Goal: Task Accomplishment & Management: Manage account settings

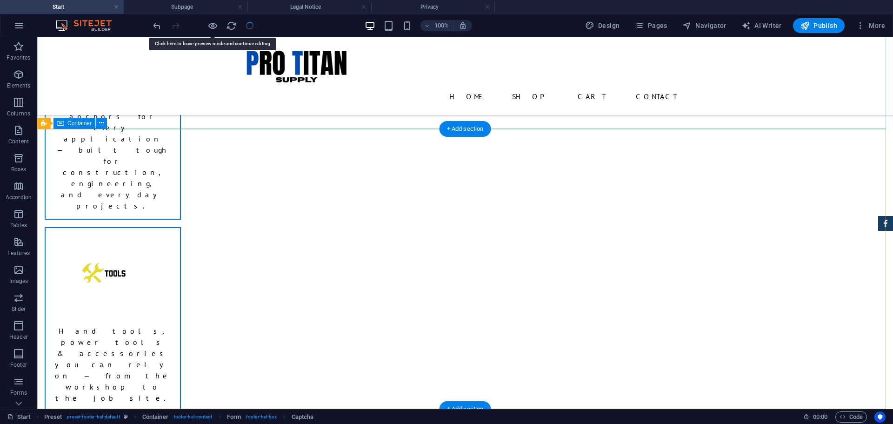
scroll to position [956, 0]
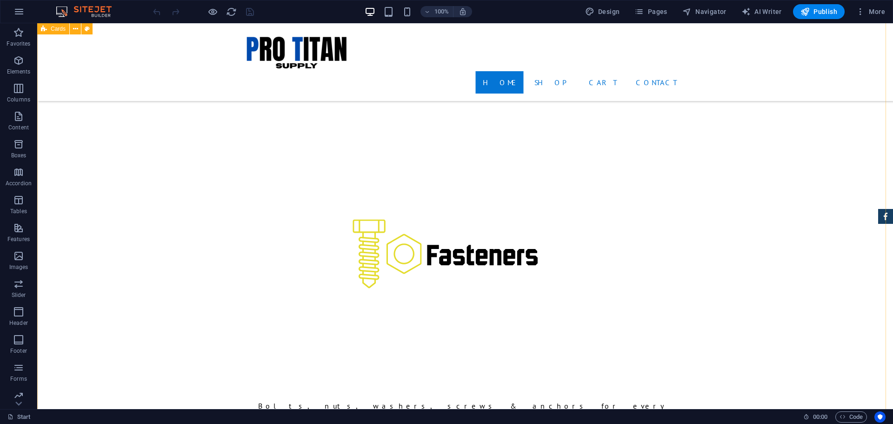
scroll to position [618, 0]
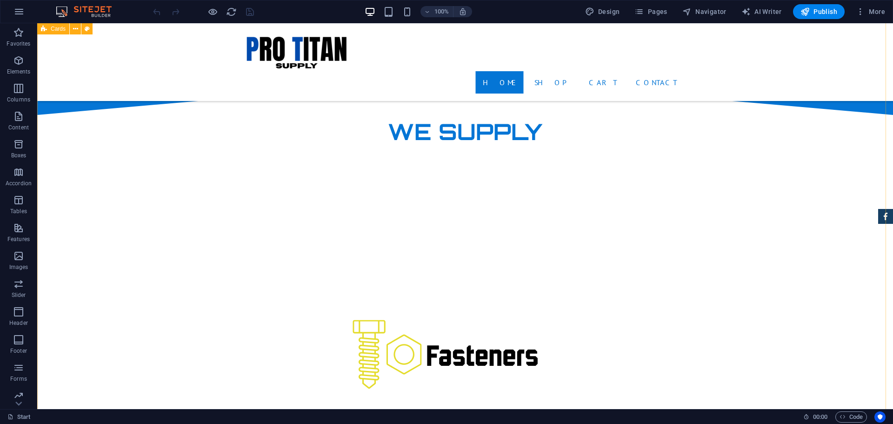
select select "rem"
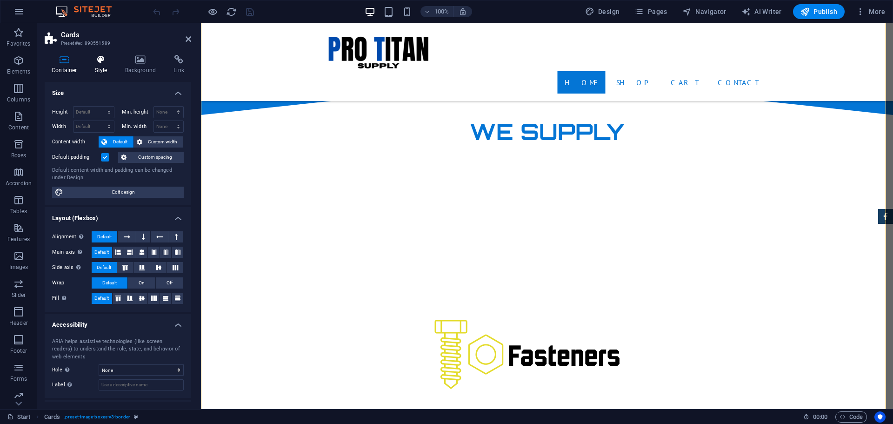
click at [99, 61] on icon at bounding box center [101, 59] width 27 height 9
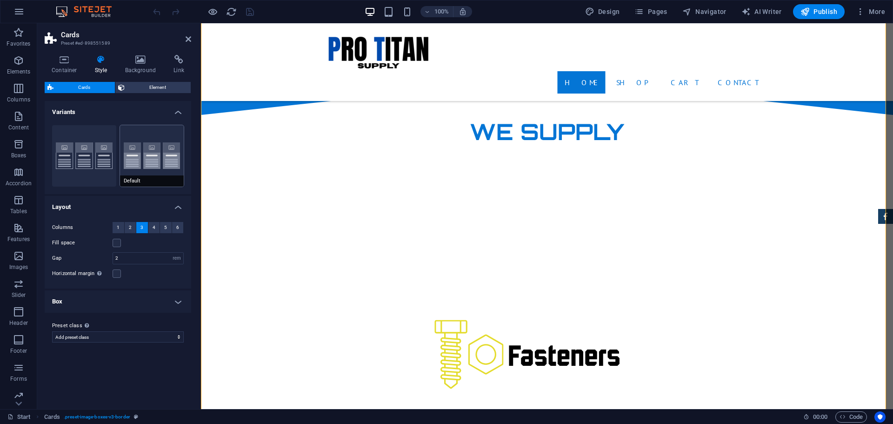
click at [141, 153] on button "Default" at bounding box center [152, 155] width 64 height 61
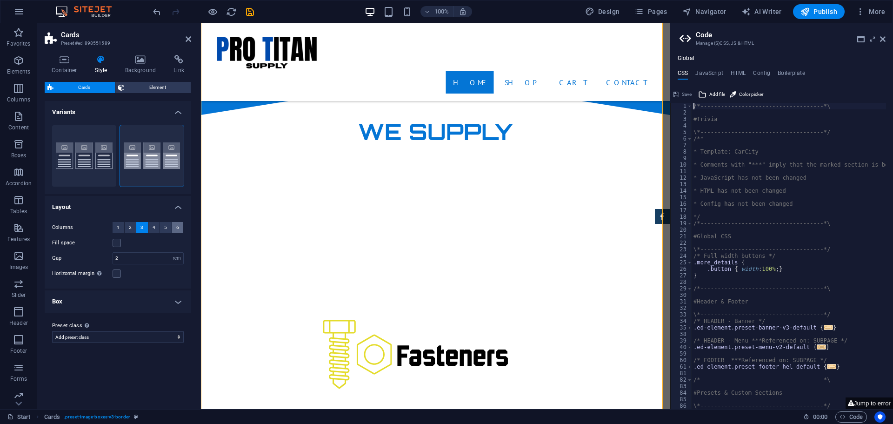
click at [178, 228] on span "6" at bounding box center [177, 227] width 3 height 11
click at [165, 228] on span "5" at bounding box center [165, 227] width 3 height 11
click at [880, 35] on h2 "Code" at bounding box center [791, 35] width 190 height 8
click at [882, 39] on icon at bounding box center [883, 38] width 6 height 7
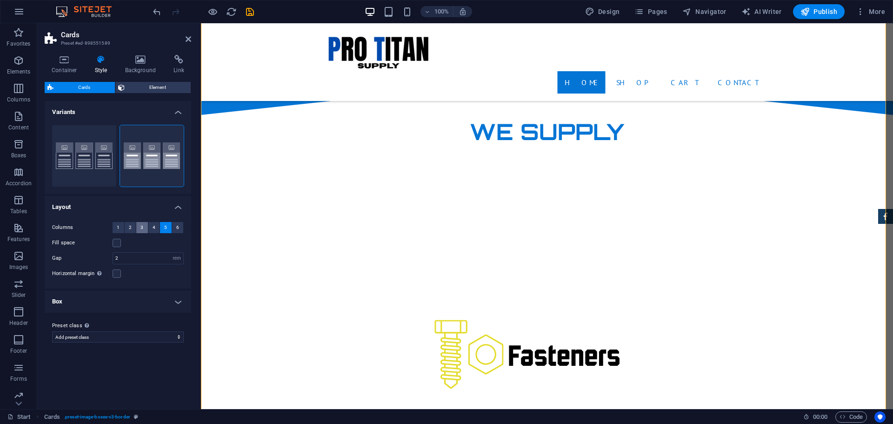
click at [145, 228] on button "3" at bounding box center [142, 227] width 12 height 11
click at [117, 228] on span "1" at bounding box center [118, 227] width 3 height 11
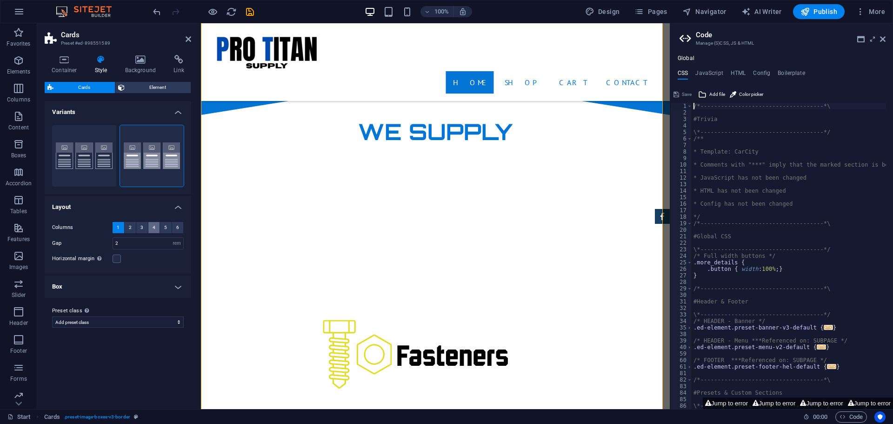
click at [151, 228] on button "4" at bounding box center [154, 227] width 12 height 11
select select
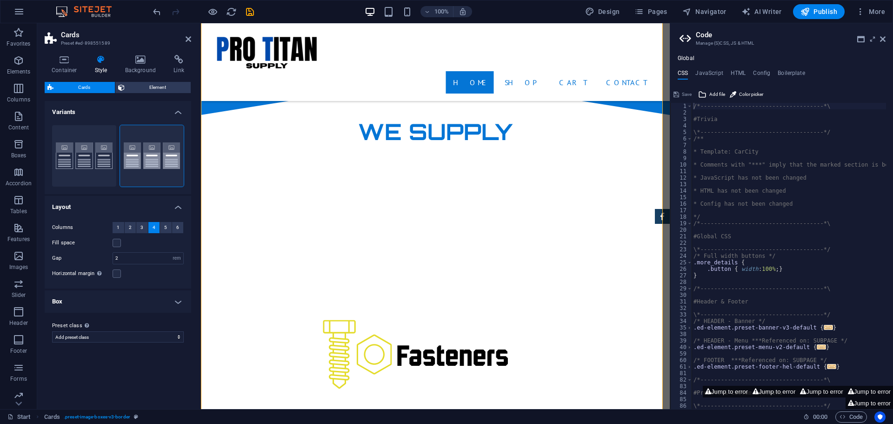
drag, startPoint x: 818, startPoint y: 405, endPoint x: 842, endPoint y: 404, distance: 24.2
click at [842, 404] on div "Jump to error Jump to error Jump to error Jump to error Jump to error" at bounding box center [782, 397] width 223 height 23
click at [886, 41] on aside "Code Manage (S)CSS, JS & HTML Global CSS JavaScript HTML Config Boilerplate /*-…" at bounding box center [781, 216] width 223 height 386
click at [885, 39] on icon at bounding box center [883, 38] width 6 height 7
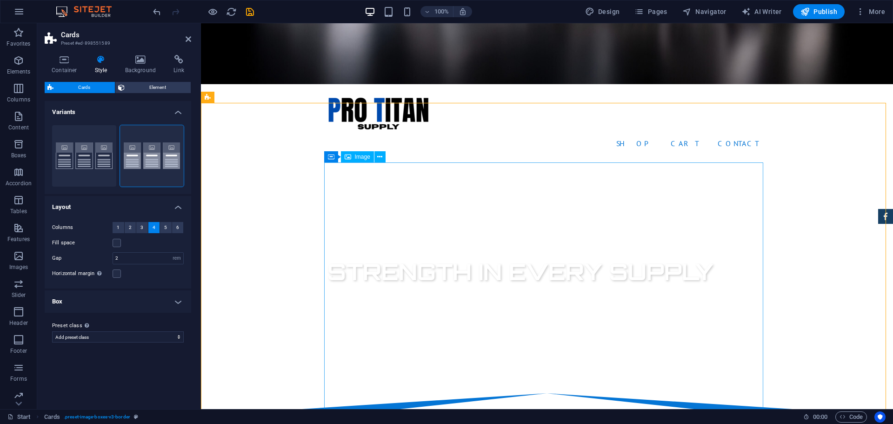
scroll to position [401, 0]
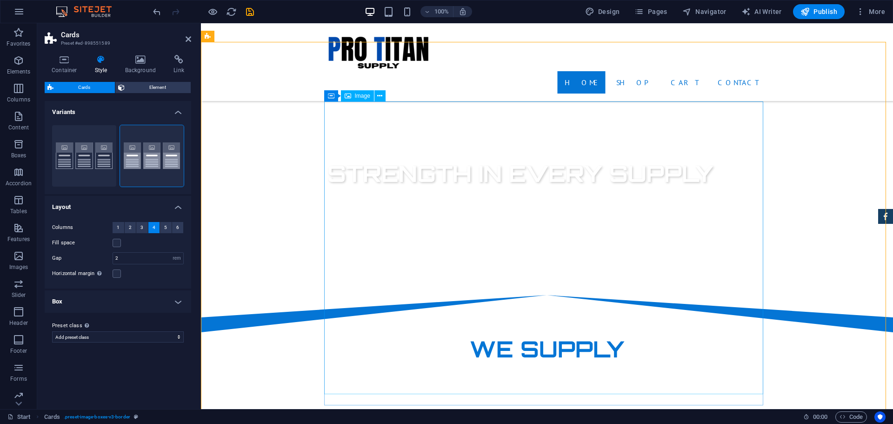
select select "%"
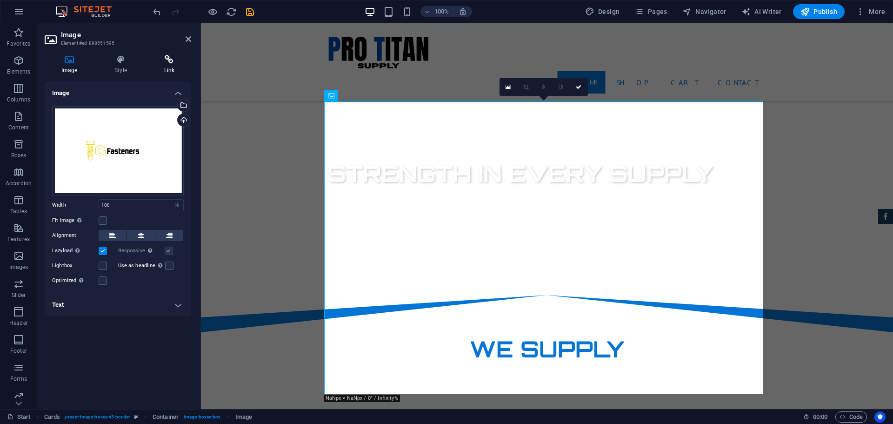
click at [169, 62] on icon at bounding box center [170, 59] width 44 height 9
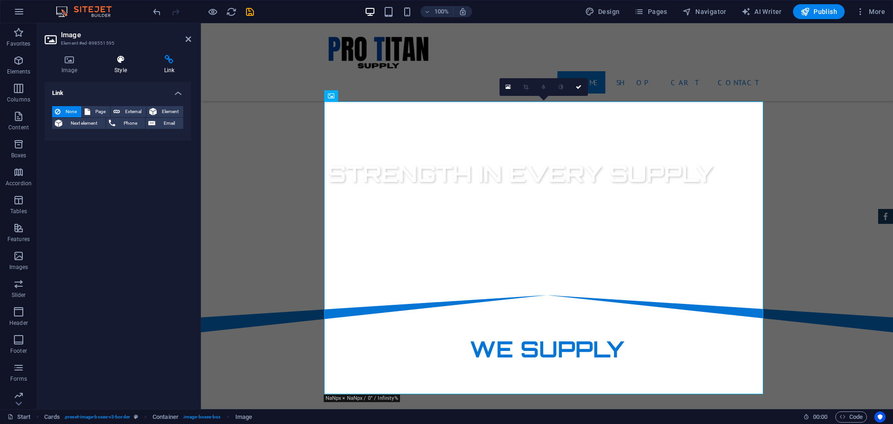
click at [115, 63] on icon at bounding box center [121, 59] width 46 height 9
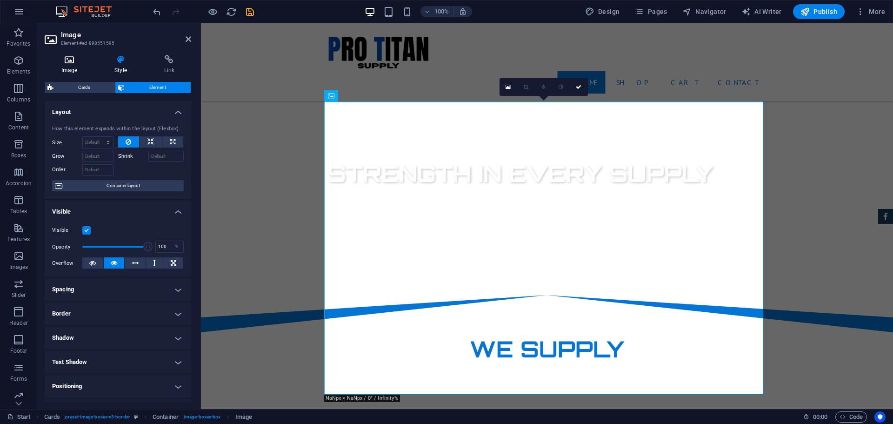
click at [70, 64] on h4 "Image" at bounding box center [71, 65] width 53 height 20
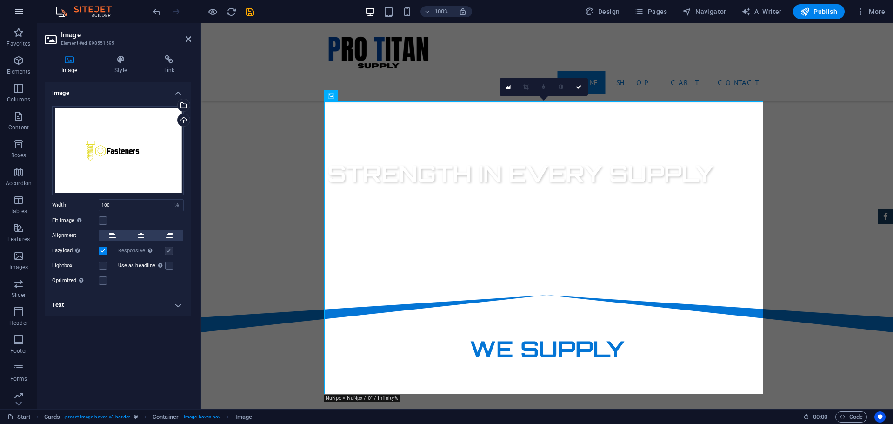
click at [18, 11] on icon "button" at bounding box center [18, 11] width 11 height 11
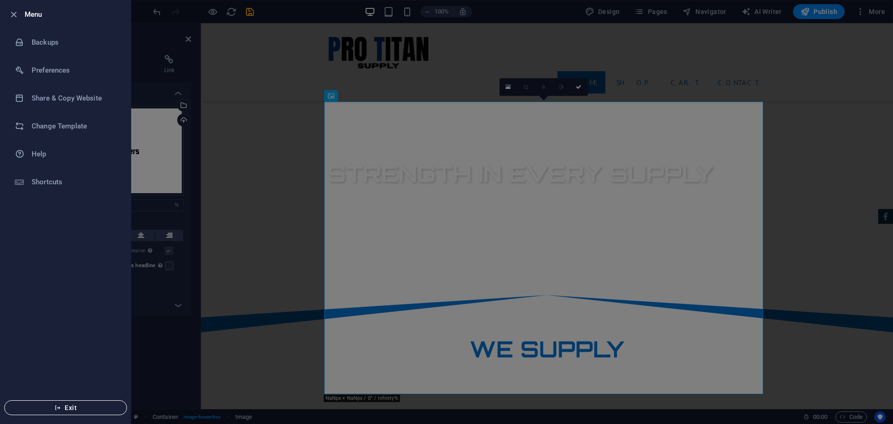
click at [58, 406] on icon "button" at bounding box center [57, 407] width 7 height 7
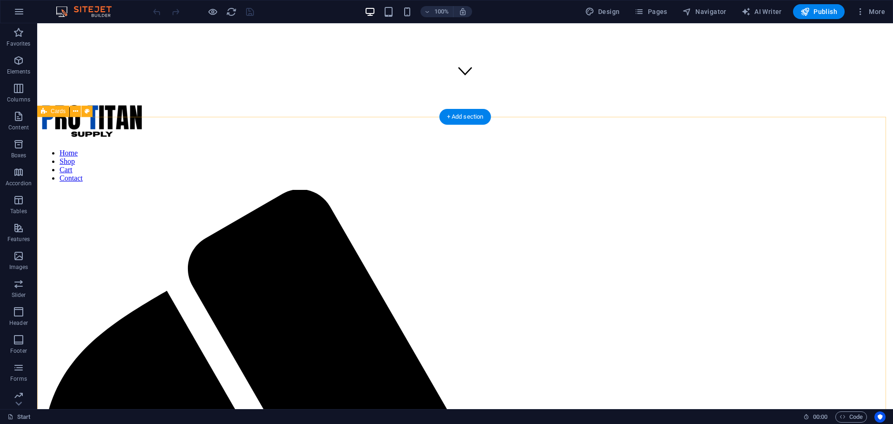
scroll to position [326, 0]
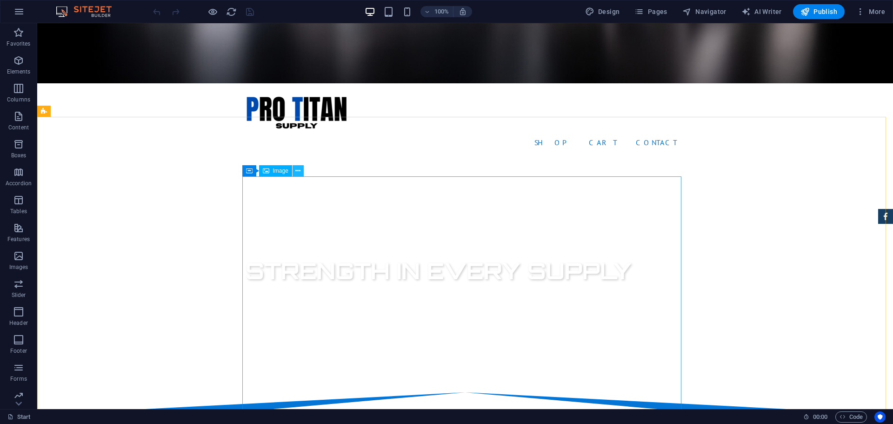
click at [299, 173] on icon at bounding box center [297, 171] width 5 height 10
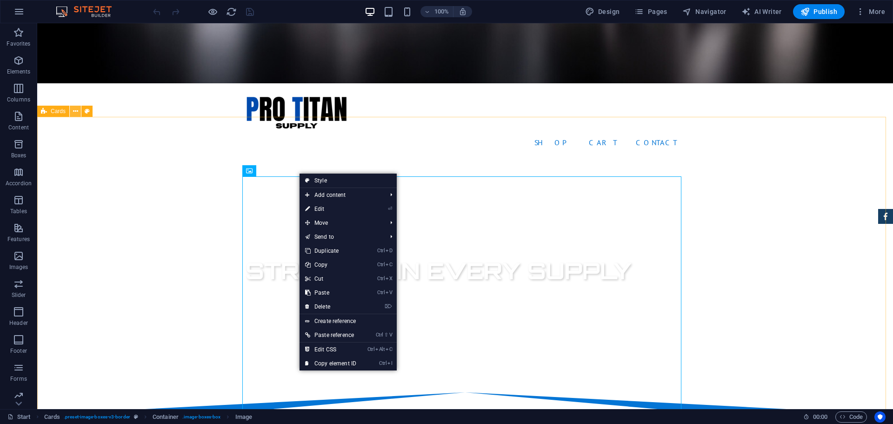
click at [73, 110] on icon at bounding box center [75, 112] width 5 height 10
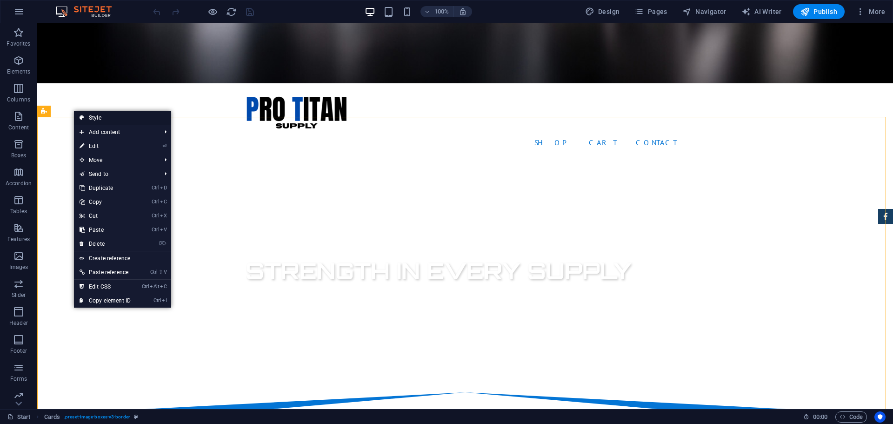
click at [103, 118] on link "Style" at bounding box center [122, 118] width 97 height 14
select select "rem"
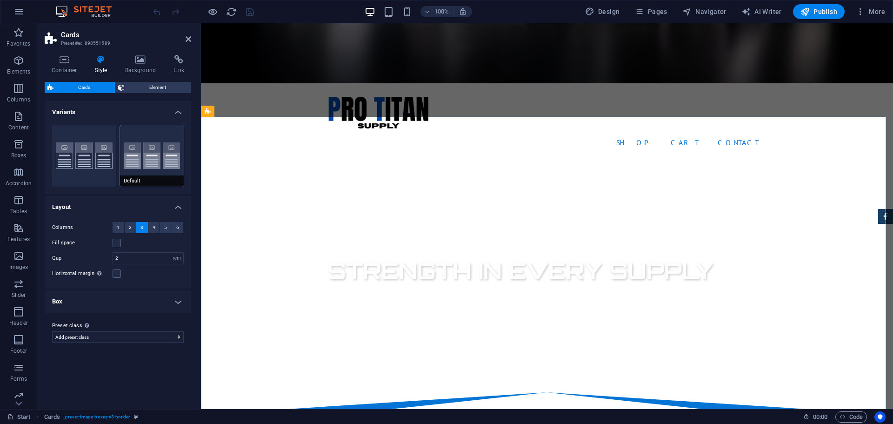
click at [143, 156] on button "Default" at bounding box center [152, 155] width 64 height 61
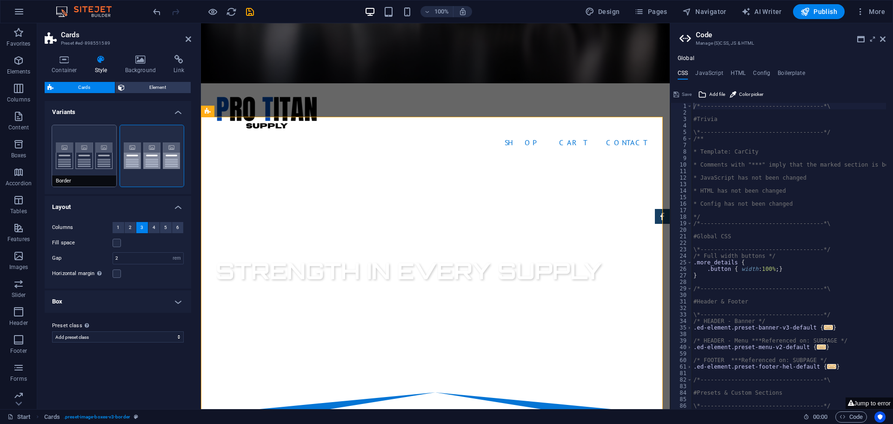
click at [85, 153] on button "Border" at bounding box center [84, 155] width 64 height 61
click at [818, 348] on span "..." at bounding box center [822, 346] width 9 height 5
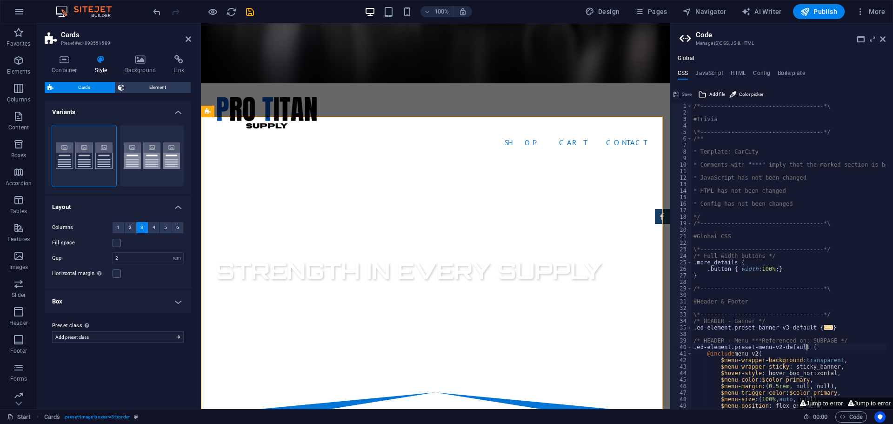
click at [821, 349] on div "/*------------------------------------*\ #Trivia \*----------------------------…" at bounding box center [832, 259] width 280 height 312
click at [822, 349] on div "/*------------------------------------*\ #Trivia \*----------------------------…" at bounding box center [832, 259] width 280 height 312
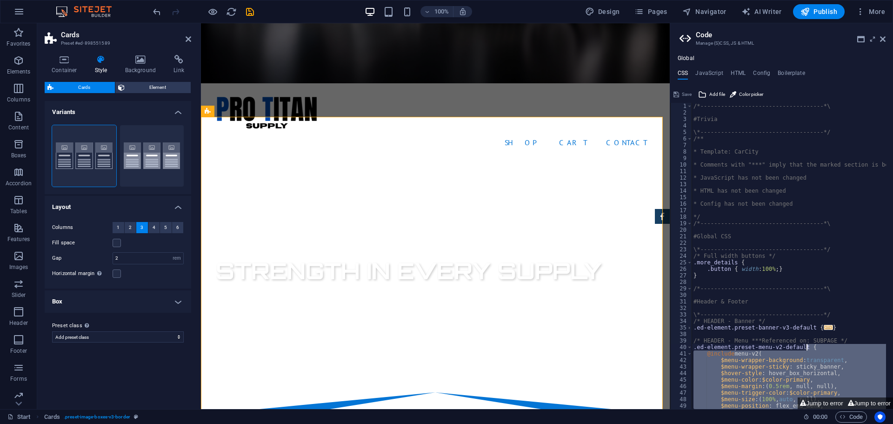
click at [827, 325] on div "/*------------------------------------*\ #Trivia \*----------------------------…" at bounding box center [832, 259] width 280 height 312
type textarea "}"
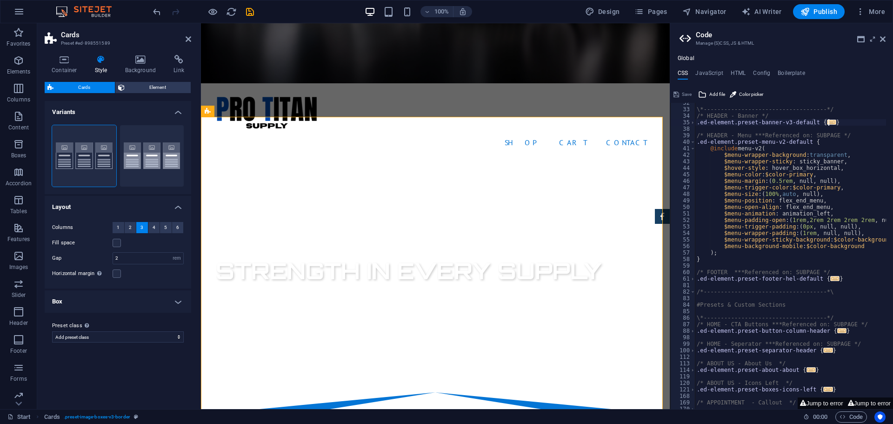
scroll to position [10, 0]
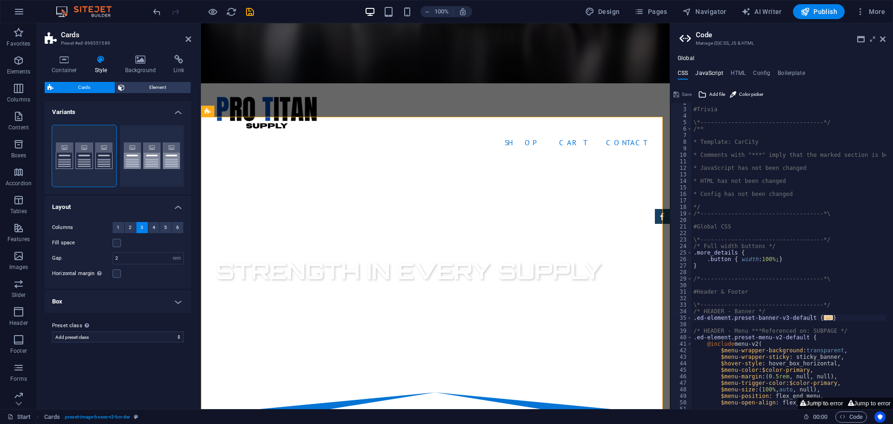
click at [712, 73] on h4 "JavaScript" at bounding box center [709, 75] width 27 height 10
type textarea "/* JS for preset "Menu V2" */"
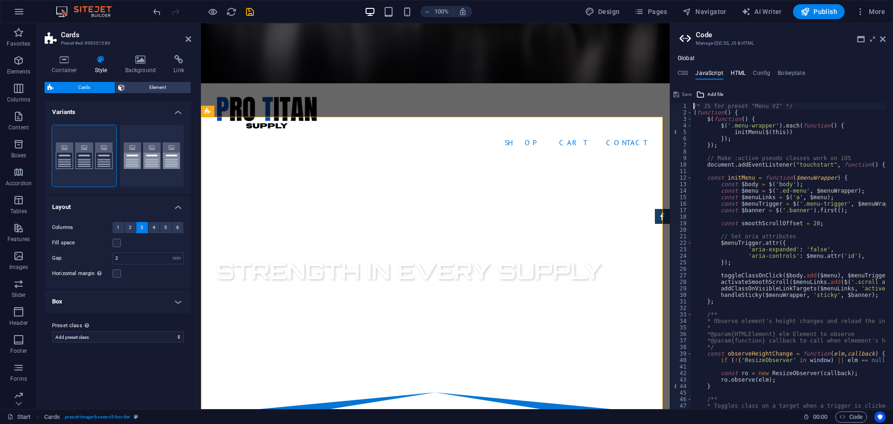
click at [738, 70] on h4 "HTML" at bounding box center [738, 75] width 15 height 10
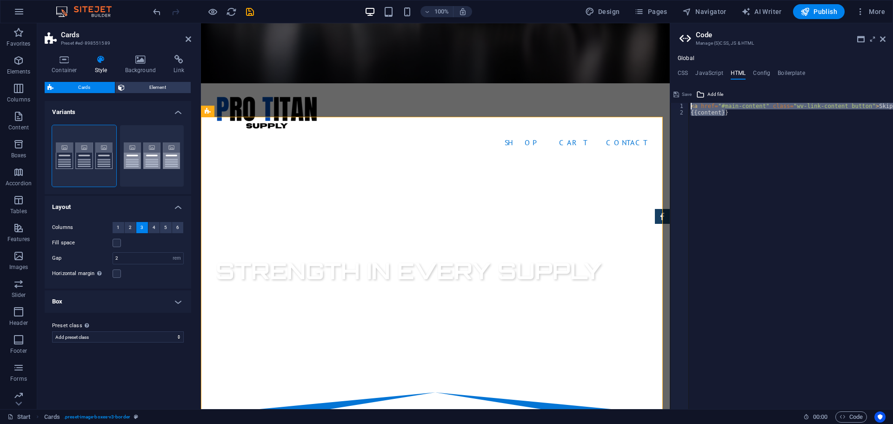
drag, startPoint x: 707, startPoint y: 115, endPoint x: 691, endPoint y: 108, distance: 18.1
click at [691, 108] on div "< a href = "#main-content" class = "wv-link-content button" > Skip to main cont…" at bounding box center [814, 259] width 251 height 312
type textarea "<a href="#main-content" class="wv-link-content button">Skip to main content</a>…"
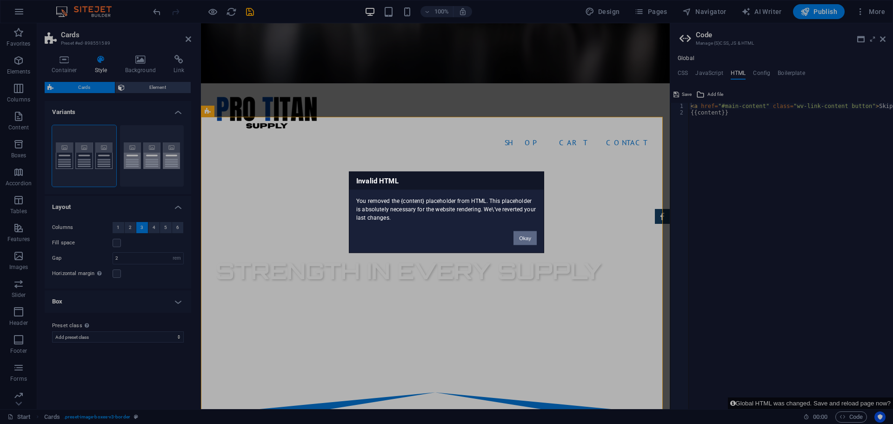
drag, startPoint x: 523, startPoint y: 241, endPoint x: 322, endPoint y: 217, distance: 202.0
click at [523, 241] on button "Okay" at bounding box center [525, 238] width 23 height 14
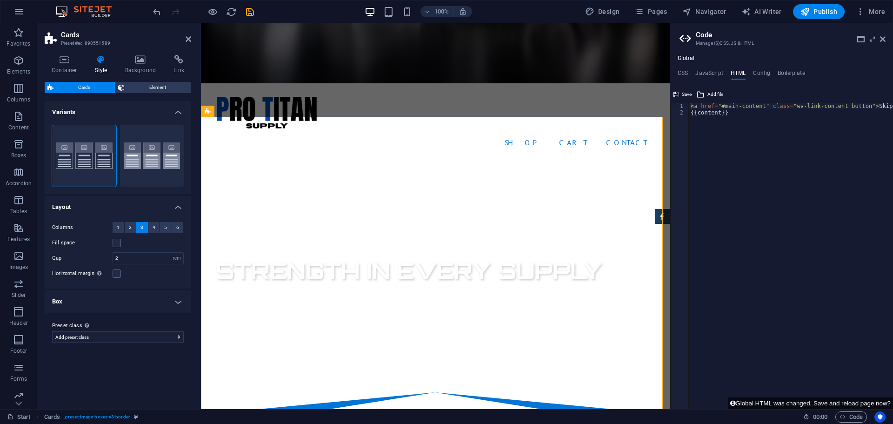
type textarea "{{content}}"
click at [736, 114] on div "< a href = "#main-content" class = "wv-link-content button" > Skip to main cont…" at bounding box center [814, 262] width 251 height 319
drag, startPoint x: 699, startPoint y: 120, endPoint x: 881, endPoint y: 128, distance: 182.1
click at [881, 128] on div "< a href = "#main-content" class = "wv-link-content button" > Skip to main cont…" at bounding box center [814, 259] width 251 height 312
click at [709, 71] on h4 "JavaScript" at bounding box center [709, 75] width 27 height 10
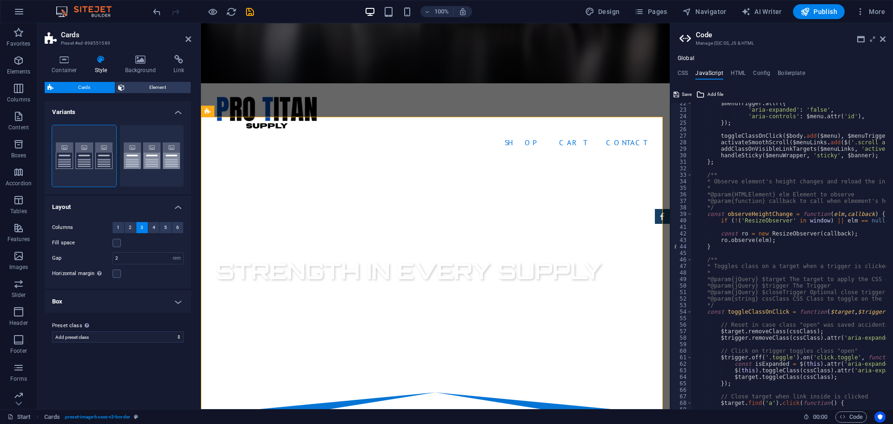
scroll to position [168, 0]
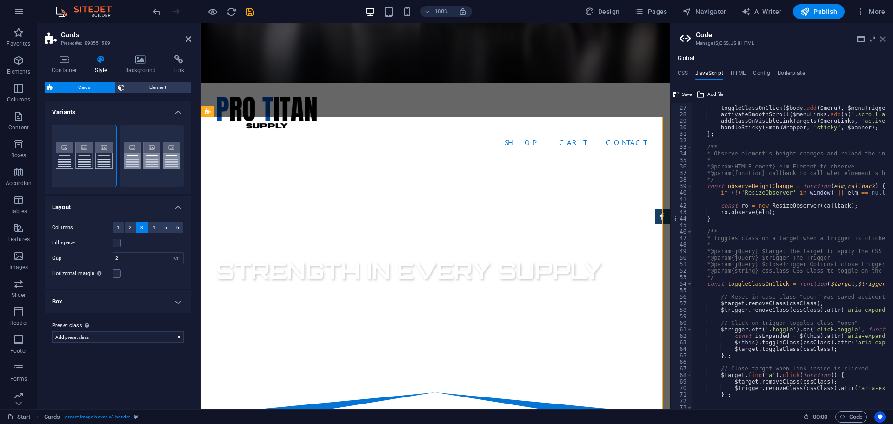
click at [884, 38] on icon at bounding box center [883, 38] width 6 height 7
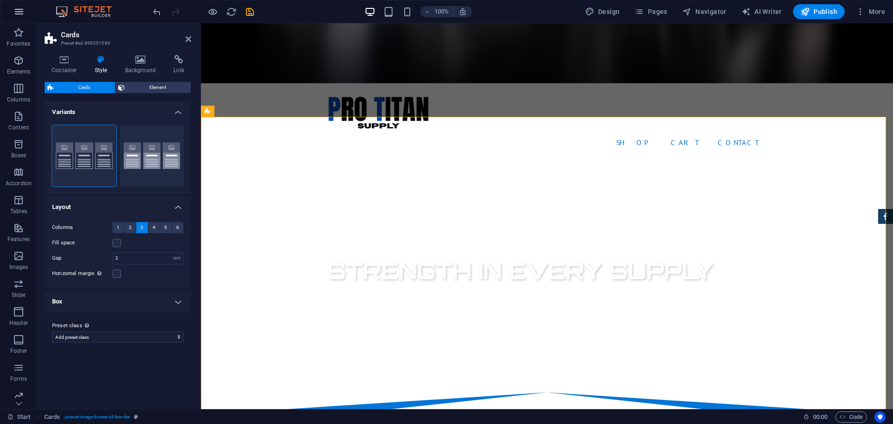
click at [13, 6] on button "button" at bounding box center [19, 11] width 22 height 22
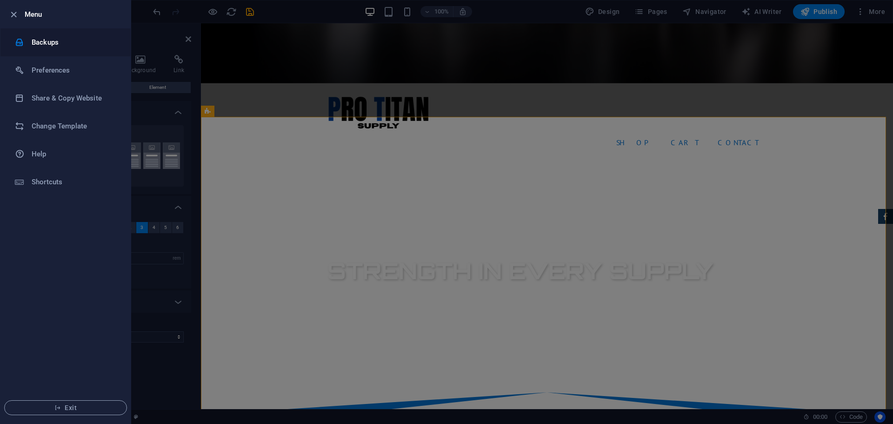
click at [38, 42] on h6 "Backups" at bounding box center [75, 42] width 86 height 11
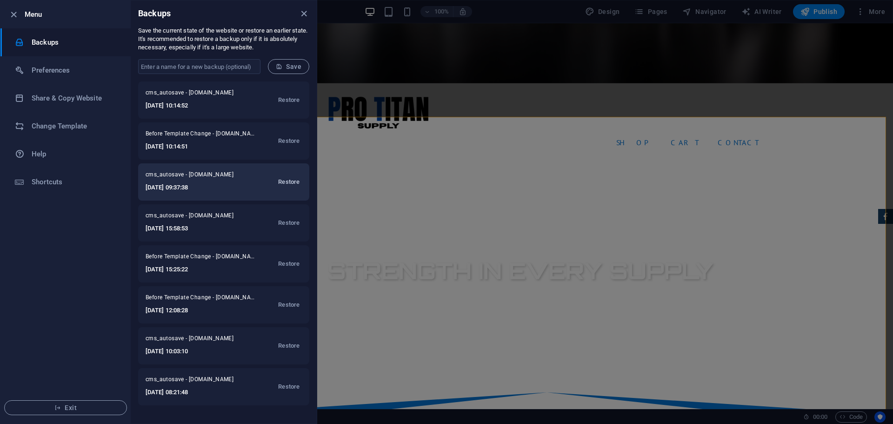
click at [292, 181] on span "Restore" at bounding box center [288, 181] width 21 height 11
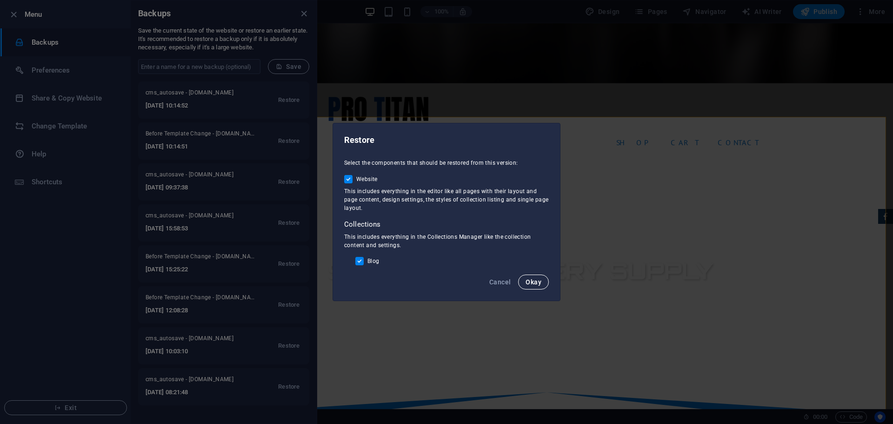
click at [541, 280] on span "Okay" at bounding box center [534, 281] width 16 height 7
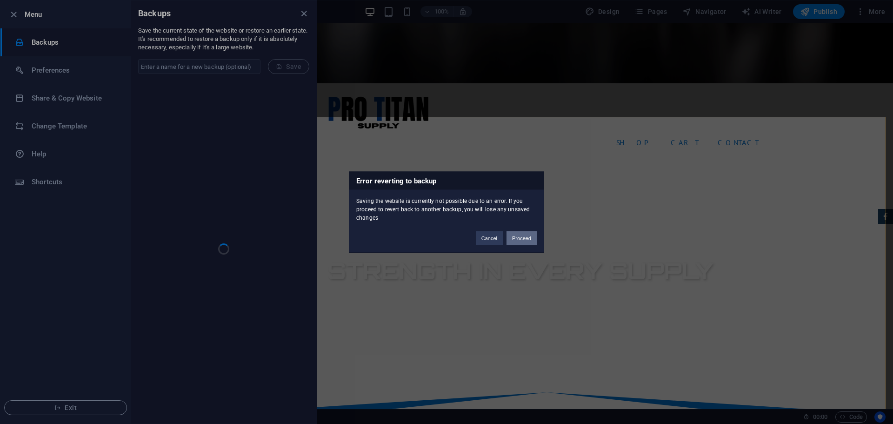
click at [517, 236] on button "Proceed" at bounding box center [522, 238] width 30 height 14
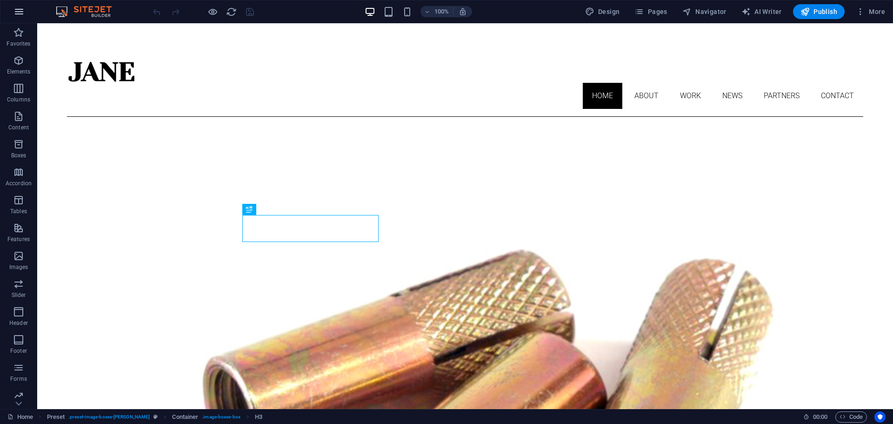
click at [20, 12] on icon "button" at bounding box center [18, 11] width 11 height 11
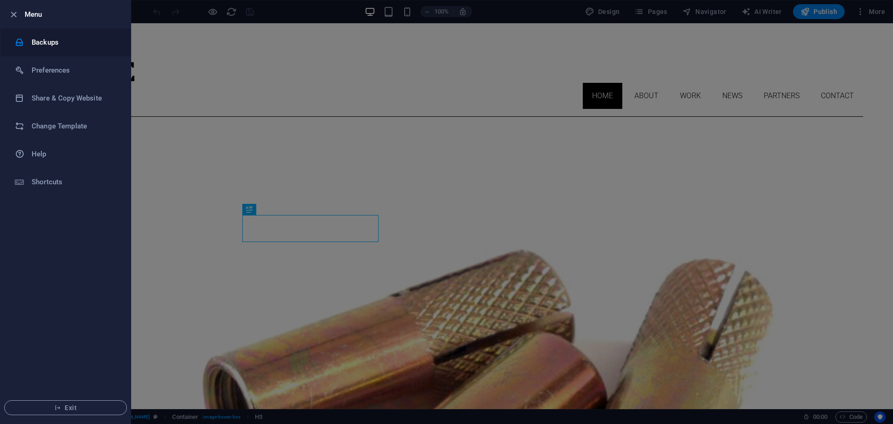
click at [34, 43] on h6 "Backups" at bounding box center [75, 42] width 86 height 11
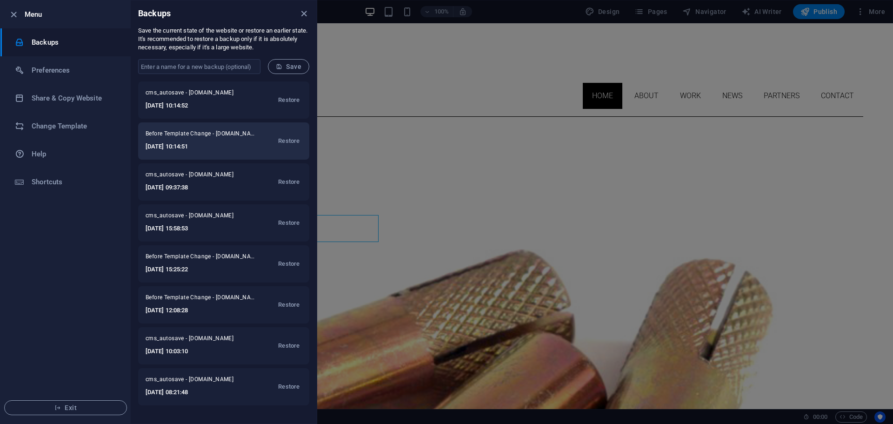
click at [222, 141] on span "Before Template Change - protitan.co.za" at bounding box center [202, 135] width 112 height 11
click at [292, 140] on span "Restore" at bounding box center [288, 140] width 21 height 11
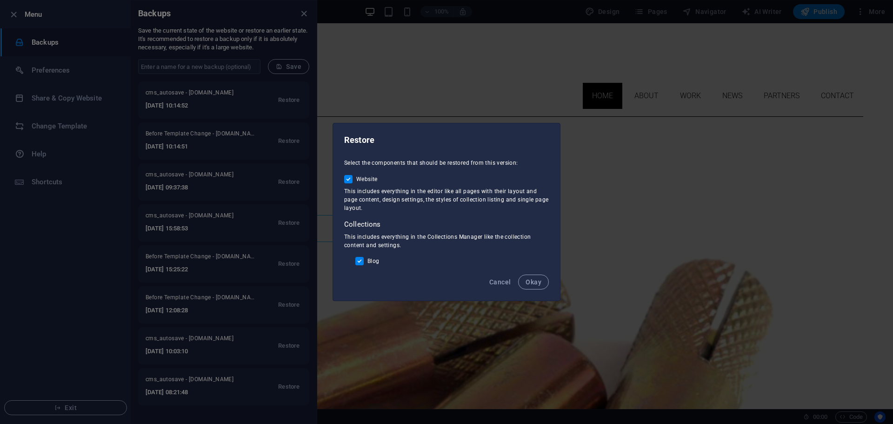
click at [535, 283] on span "Okay" at bounding box center [534, 281] width 16 height 7
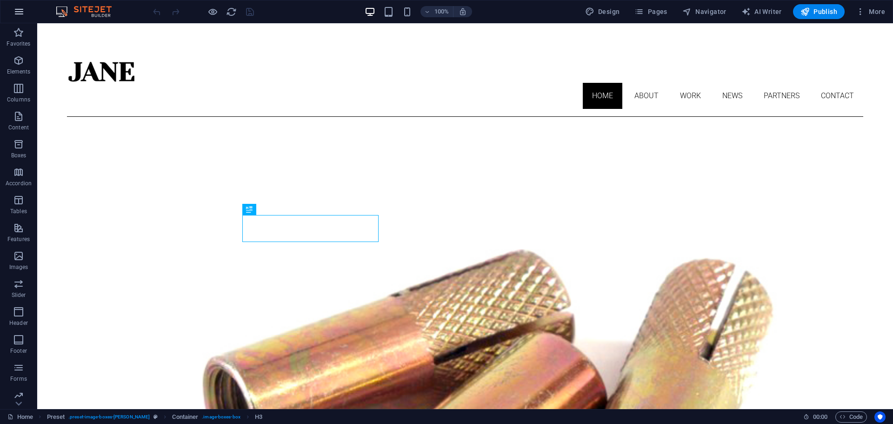
click at [20, 13] on icon "button" at bounding box center [18, 11] width 11 height 11
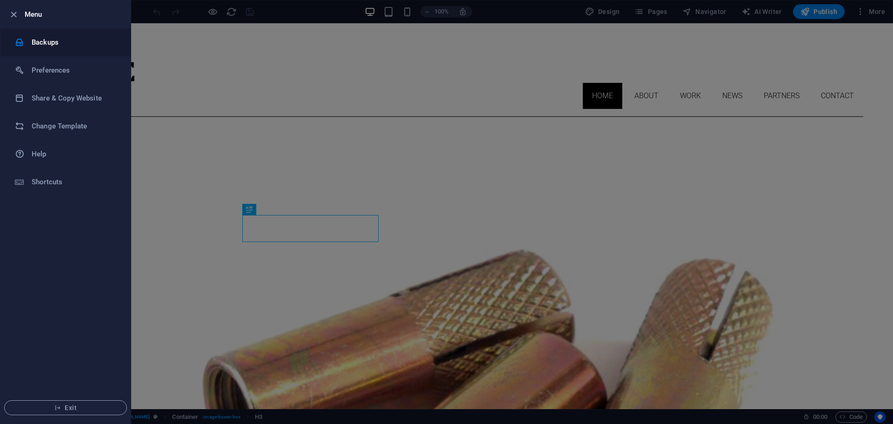
click at [56, 40] on h6 "Backups" at bounding box center [75, 42] width 86 height 11
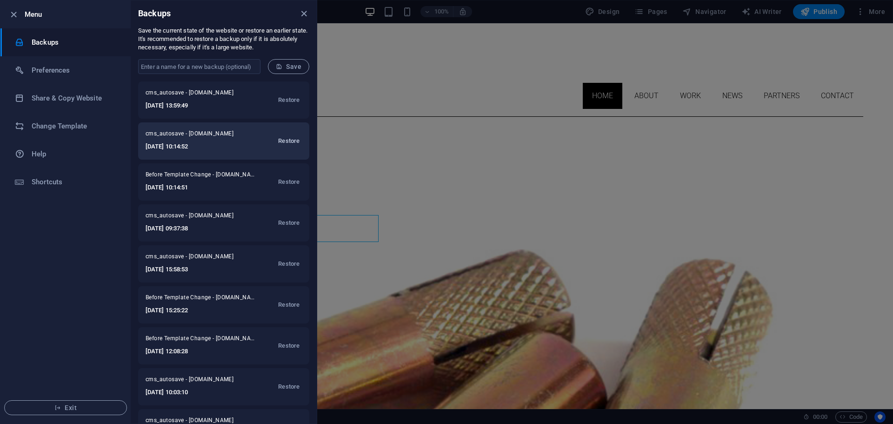
click at [289, 140] on span "Restore" at bounding box center [288, 140] width 21 height 11
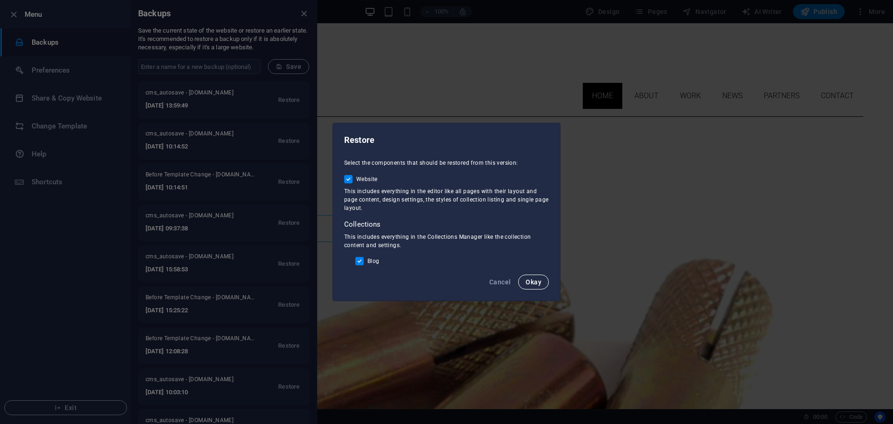
click at [534, 282] on span "Okay" at bounding box center [534, 281] width 16 height 7
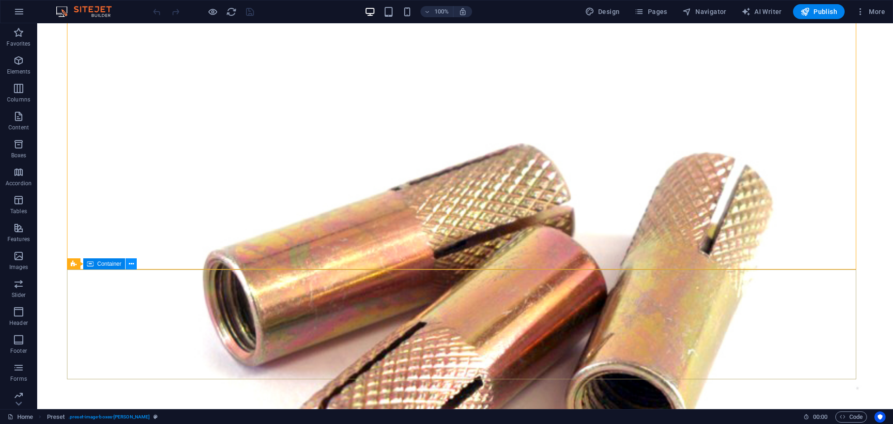
click at [132, 265] on icon at bounding box center [131, 264] width 5 height 10
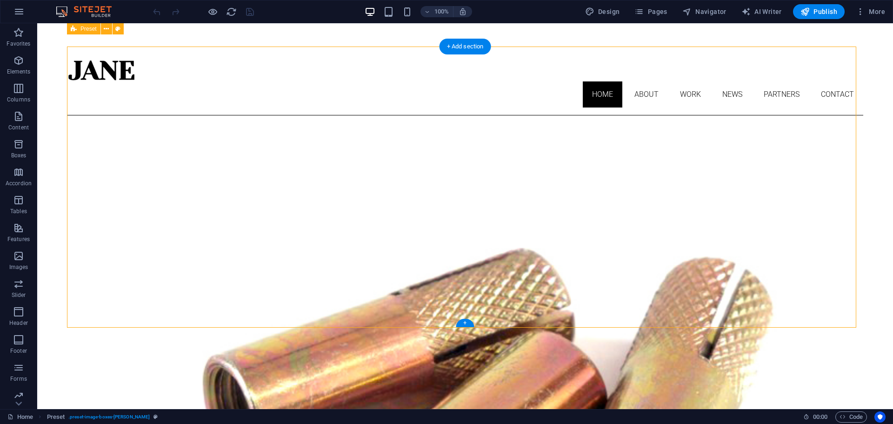
scroll to position [0, 0]
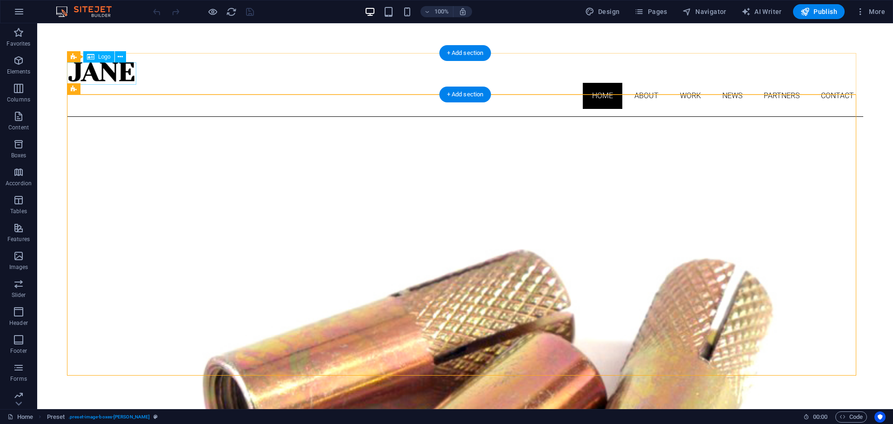
click at [117, 70] on div at bounding box center [465, 71] width 797 height 22
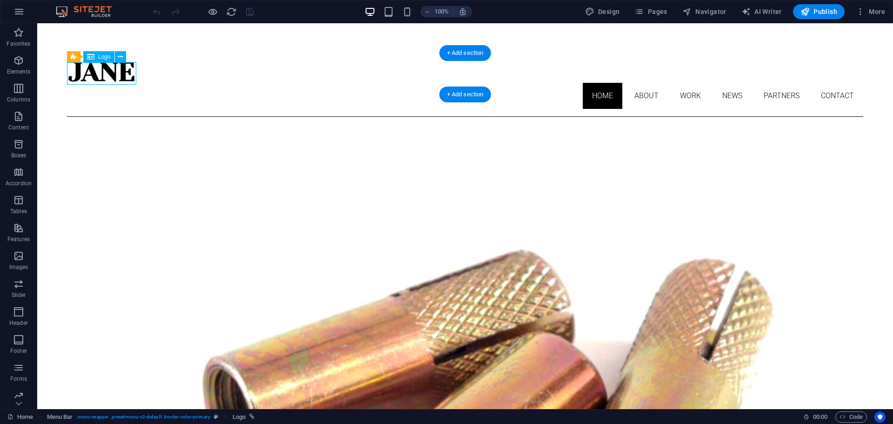
click at [117, 70] on div at bounding box center [465, 71] width 797 height 22
select select "px"
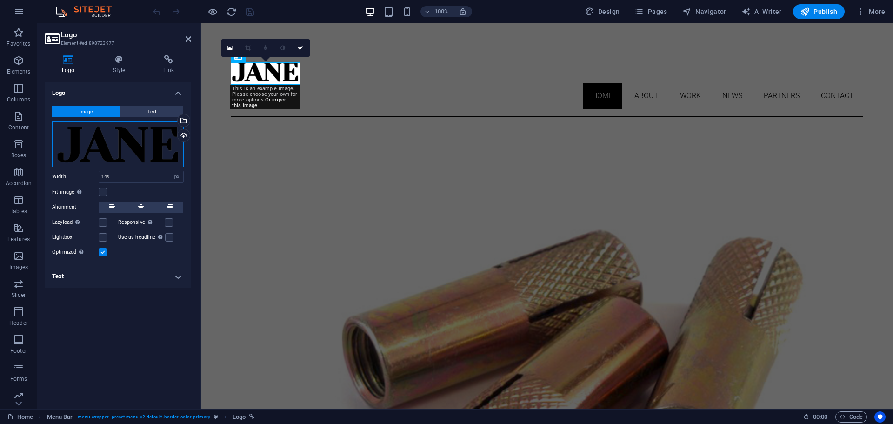
click at [119, 141] on div "Drag files here, click to choose files or select files from Files or our free s…" at bounding box center [118, 144] width 132 height 46
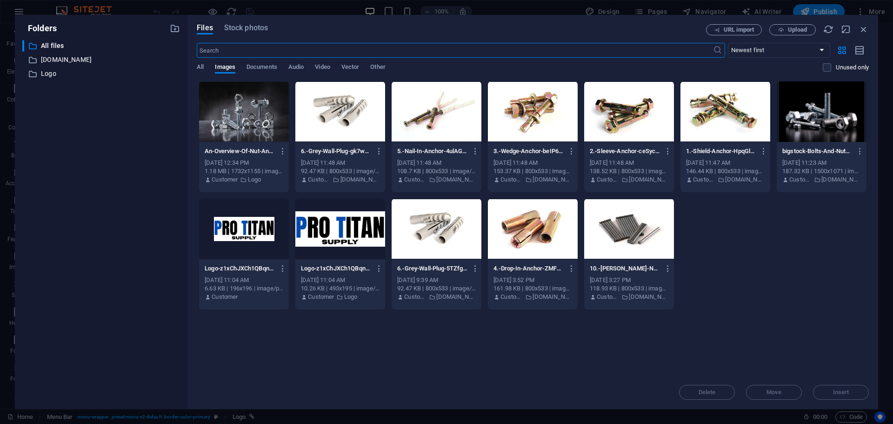
click at [243, 222] on div at bounding box center [244, 229] width 90 height 60
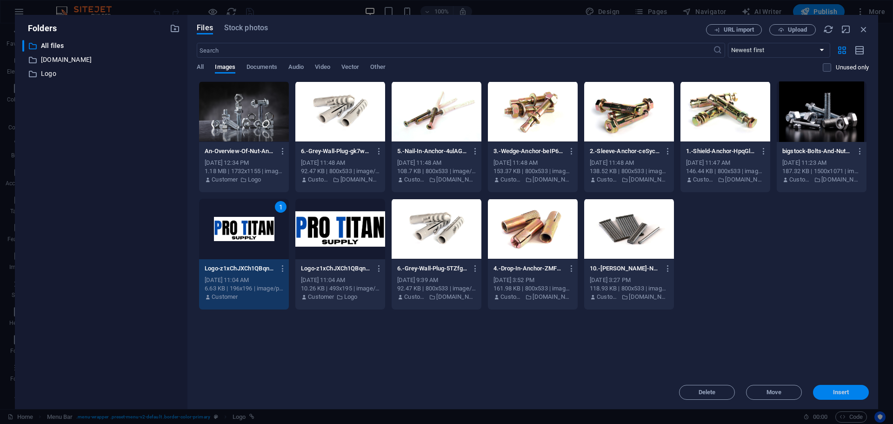
click at [842, 394] on span "Insert" at bounding box center [841, 392] width 16 height 6
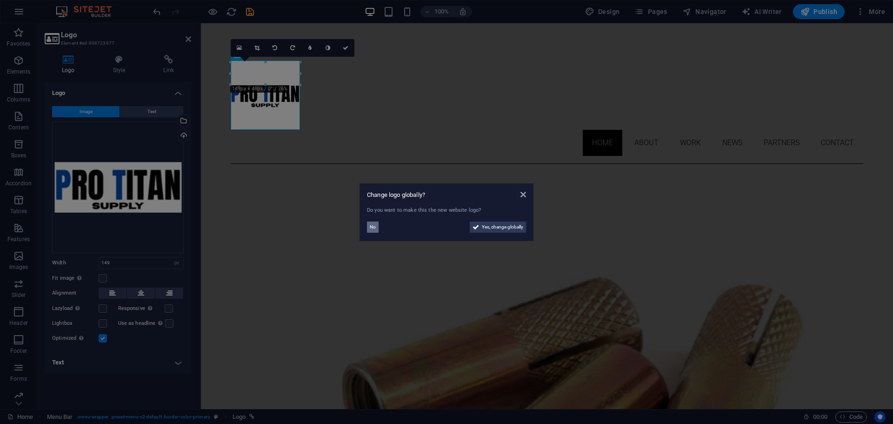
click at [374, 228] on span "No" at bounding box center [373, 227] width 6 height 11
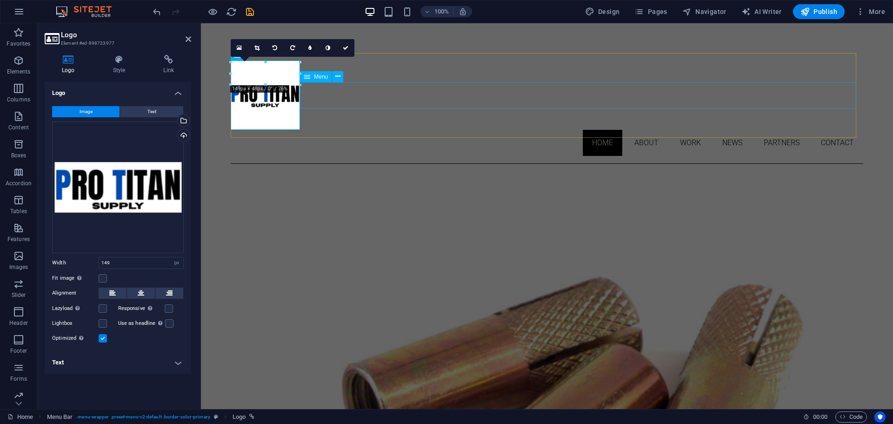
click at [338, 130] on nav "Home About Work News Partners Contact" at bounding box center [547, 143] width 633 height 26
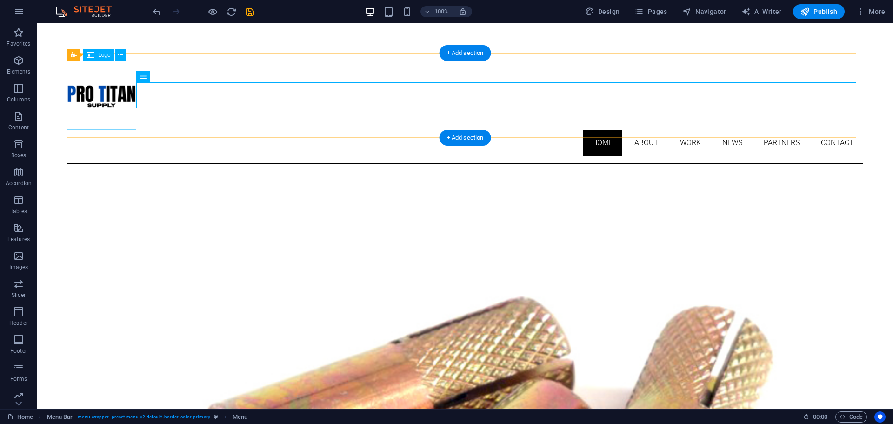
click at [94, 94] on div at bounding box center [465, 94] width 797 height 69
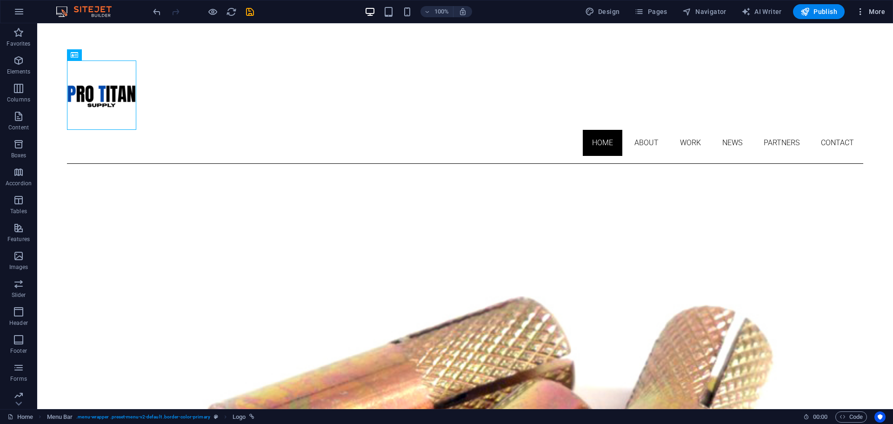
click at [885, 10] on span "More" at bounding box center [870, 11] width 29 height 9
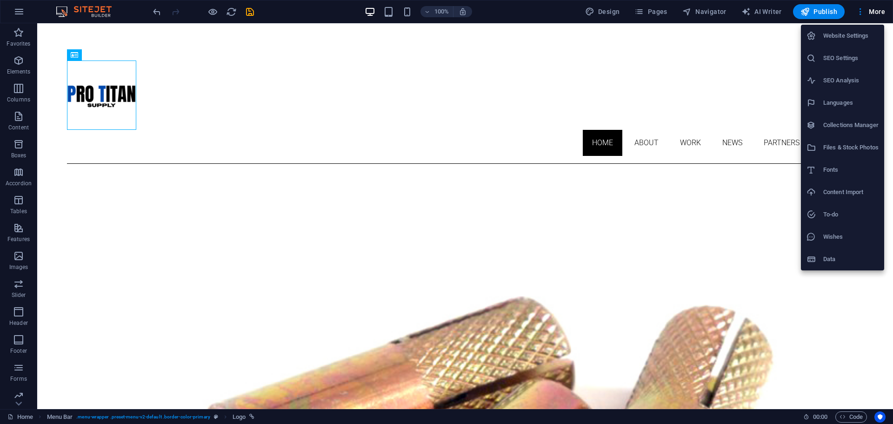
click at [843, 37] on h6 "Website Settings" at bounding box center [851, 35] width 55 height 11
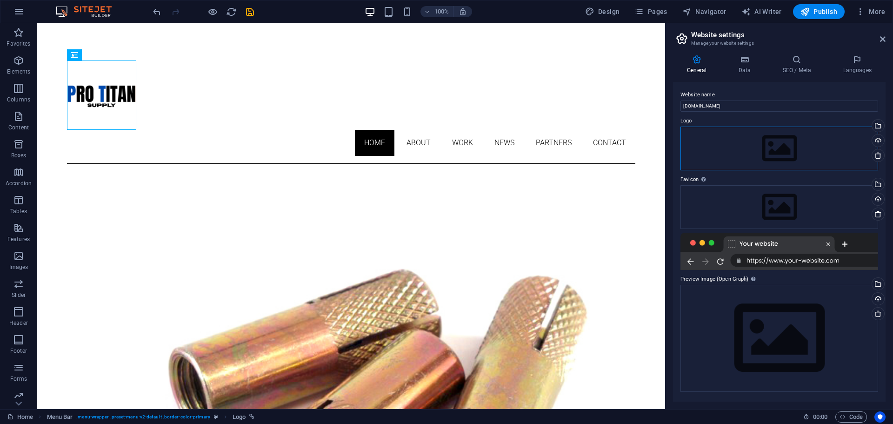
click at [739, 147] on div "Drag files here, click to choose files or select files from Files or our free s…" at bounding box center [780, 149] width 198 height 44
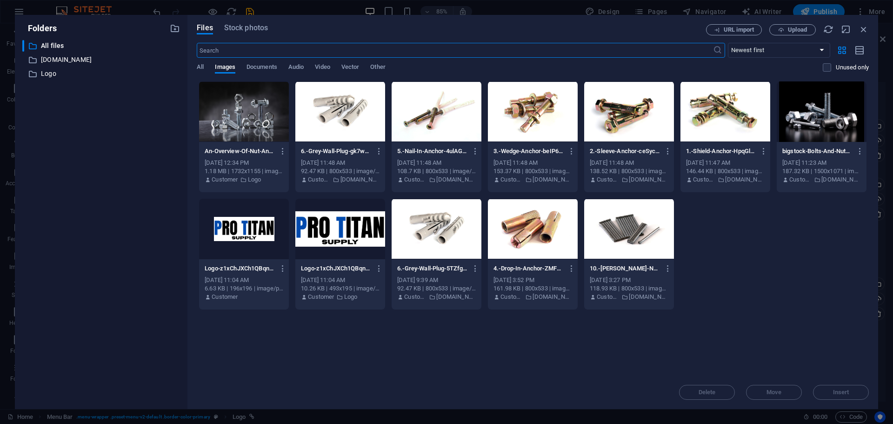
click at [341, 231] on div at bounding box center [340, 229] width 90 height 60
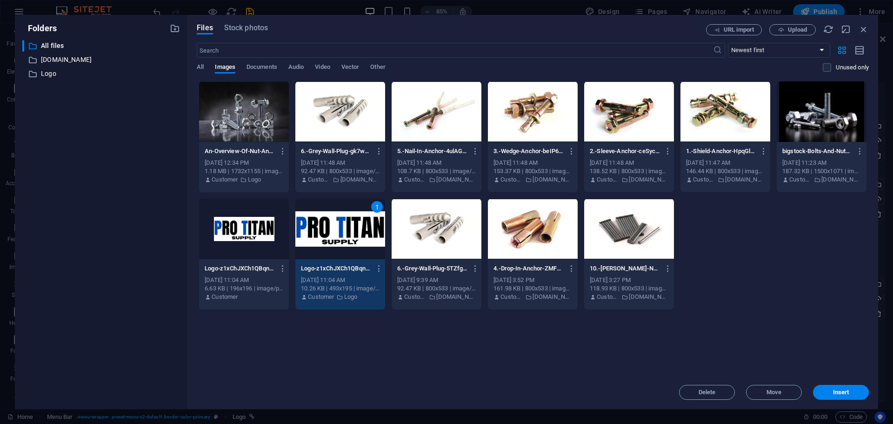
click at [838, 394] on span "Insert" at bounding box center [841, 392] width 16 height 6
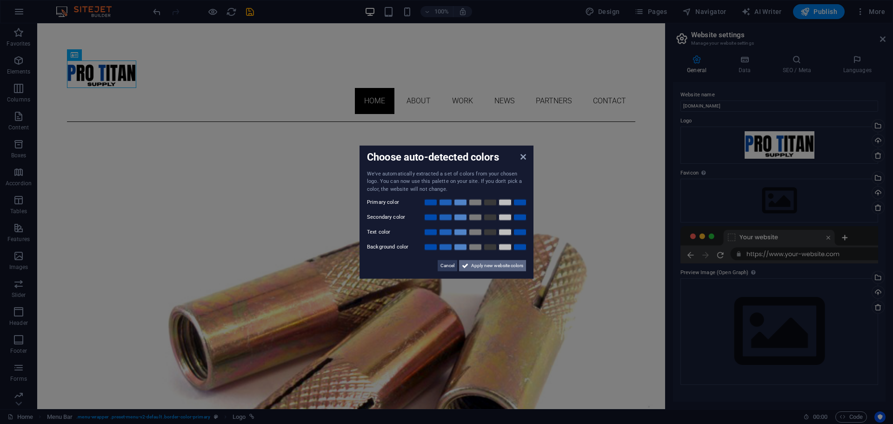
click at [474, 264] on span "Apply new website colors" at bounding box center [497, 265] width 52 height 11
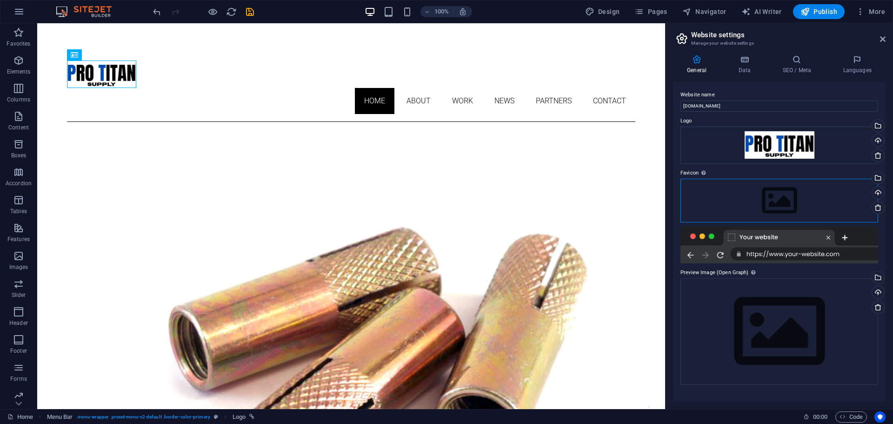
click at [769, 195] on div "Drag files here, click to choose files or select files from Files or our free s…" at bounding box center [780, 201] width 198 height 44
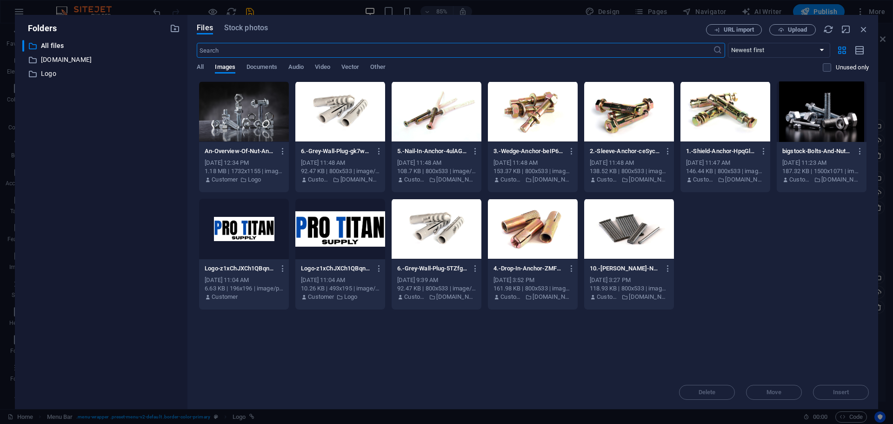
click at [332, 233] on div at bounding box center [340, 229] width 90 height 60
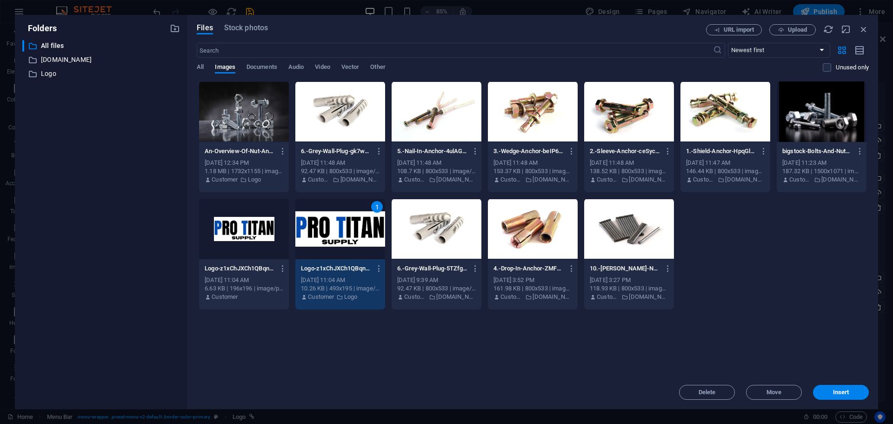
click at [836, 389] on span "Insert" at bounding box center [841, 392] width 16 height 6
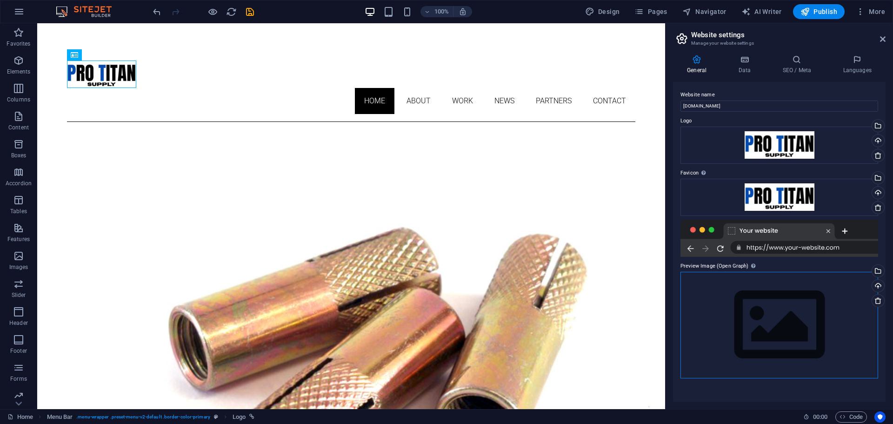
click at [787, 308] on div "Drag files here, click to choose files or select files from Files or our free s…" at bounding box center [780, 325] width 198 height 107
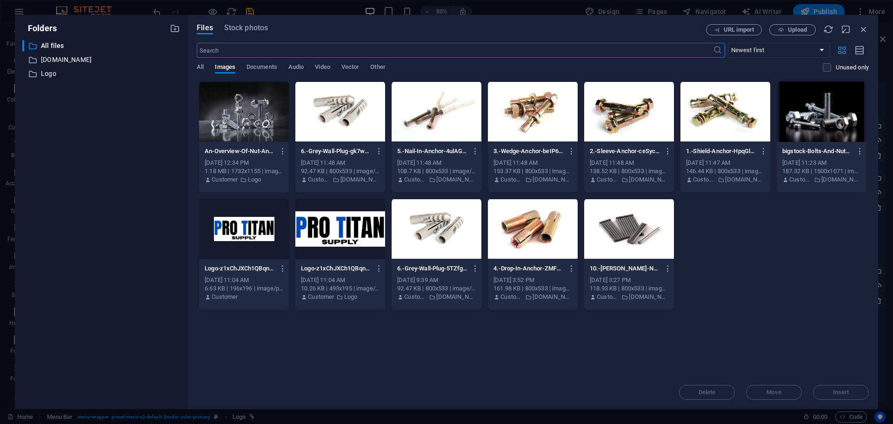
click at [330, 232] on div at bounding box center [340, 229] width 90 height 60
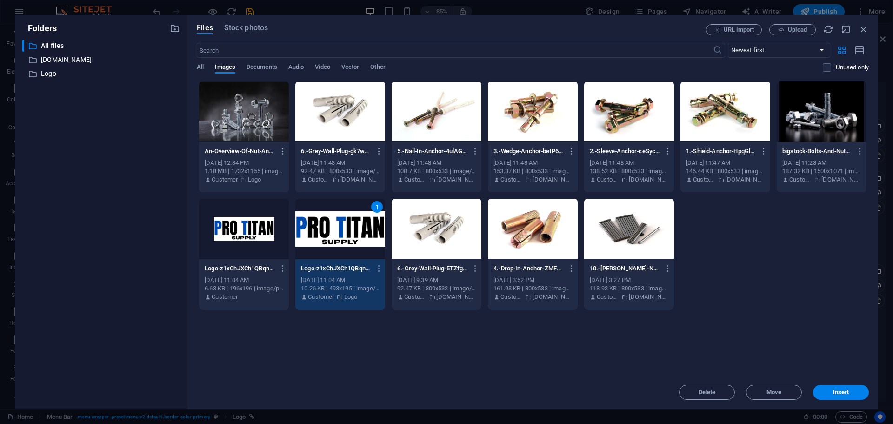
click at [838, 392] on span "Insert" at bounding box center [841, 392] width 16 height 6
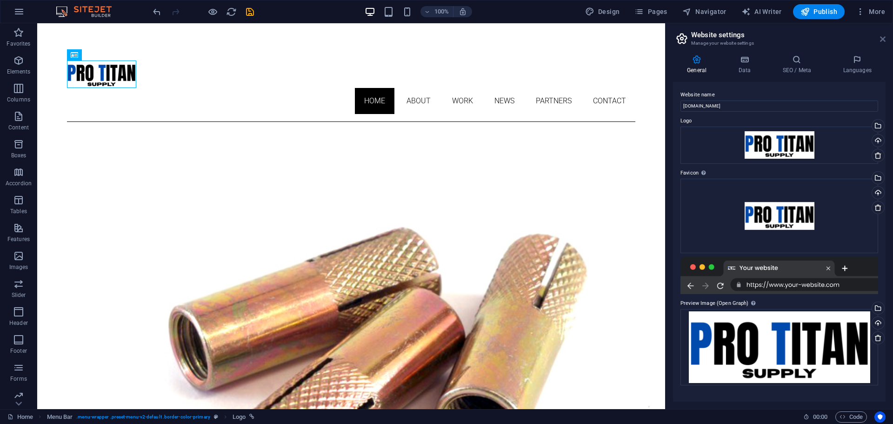
click at [884, 39] on icon at bounding box center [883, 38] width 6 height 7
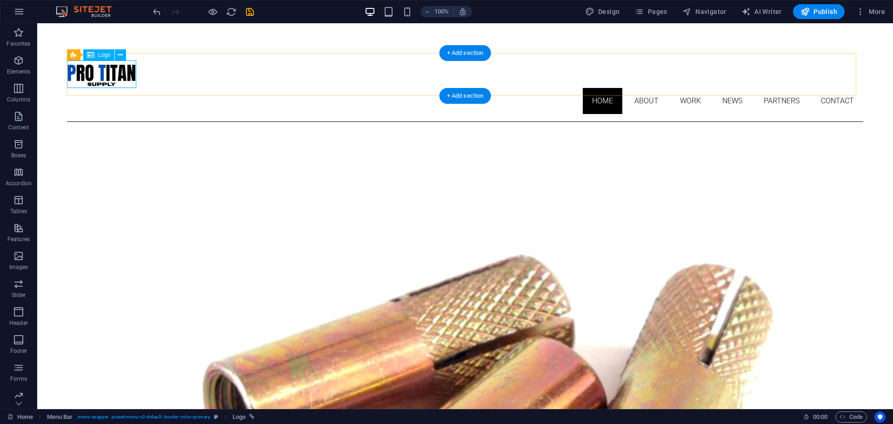
click at [105, 72] on div at bounding box center [465, 73] width 797 height 27
select select "px"
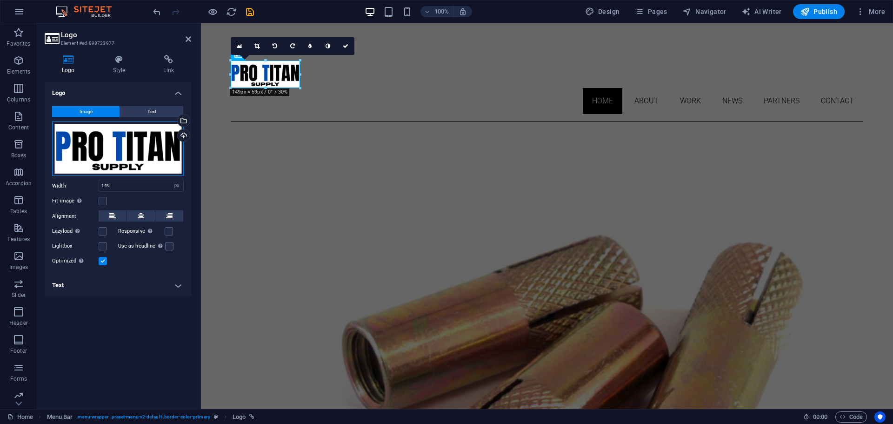
click at [98, 135] on div "Drag files here, click to choose files or select files from Files or our free s…" at bounding box center [118, 148] width 132 height 55
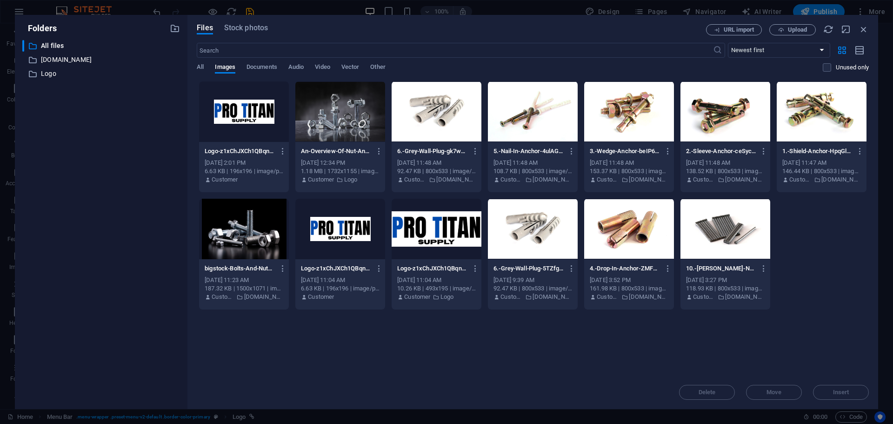
click at [434, 222] on div at bounding box center [437, 229] width 90 height 60
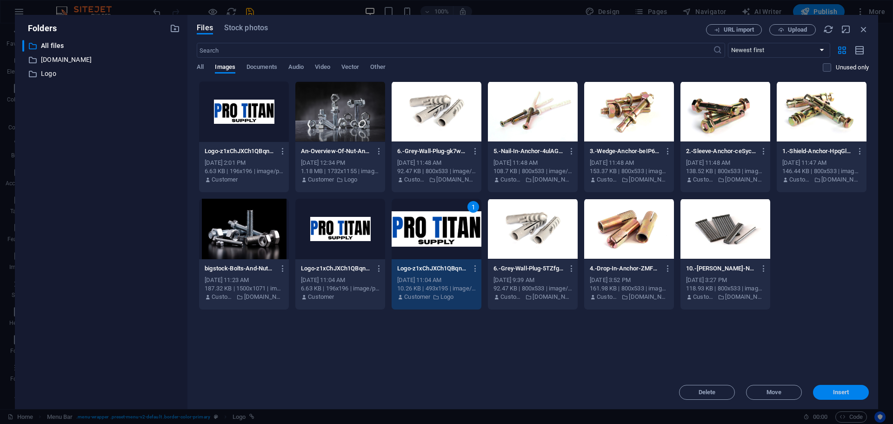
click at [832, 395] on button "Insert" at bounding box center [841, 392] width 56 height 15
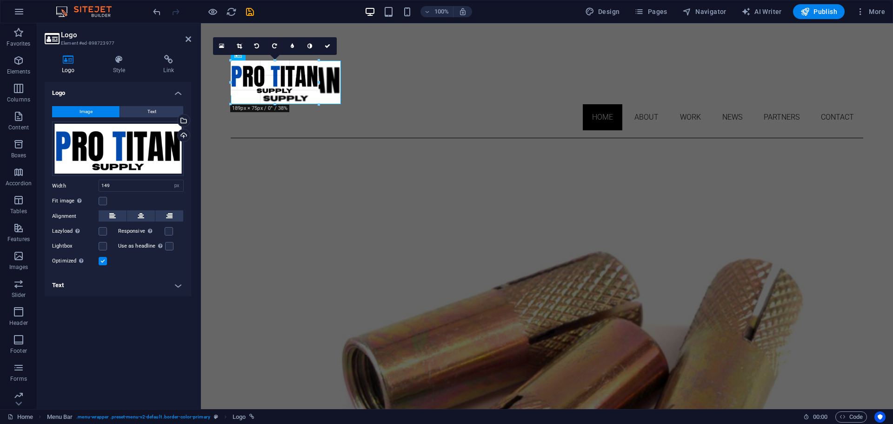
drag, startPoint x: 301, startPoint y: 73, endPoint x: 342, endPoint y: 83, distance: 42.1
type input "237"
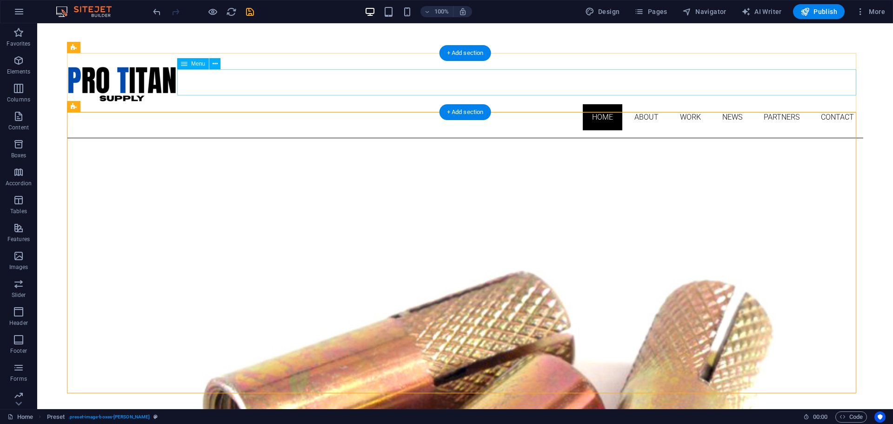
click at [639, 104] on nav "Home About Work News Partners Contact" at bounding box center [465, 117] width 797 height 26
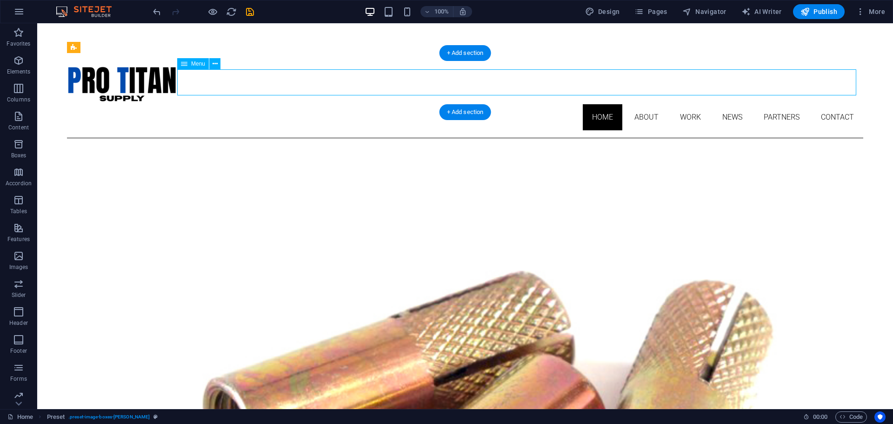
click at [639, 104] on nav "Home About Work News Partners Contact" at bounding box center [465, 117] width 797 height 26
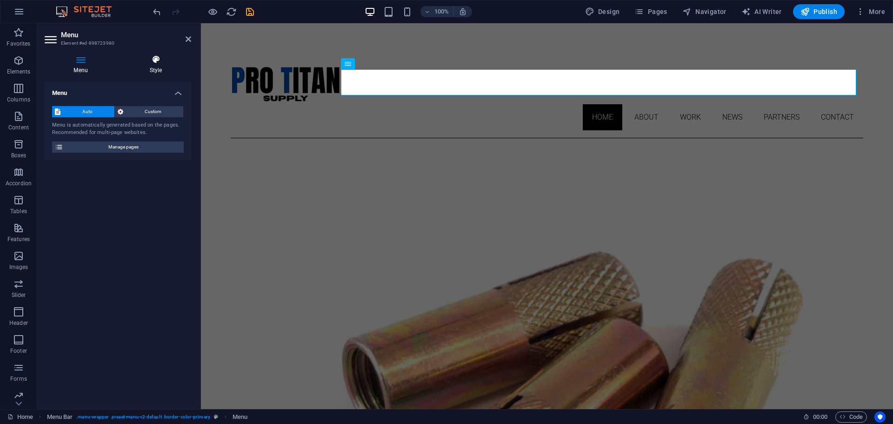
click at [161, 62] on icon at bounding box center [156, 59] width 71 height 9
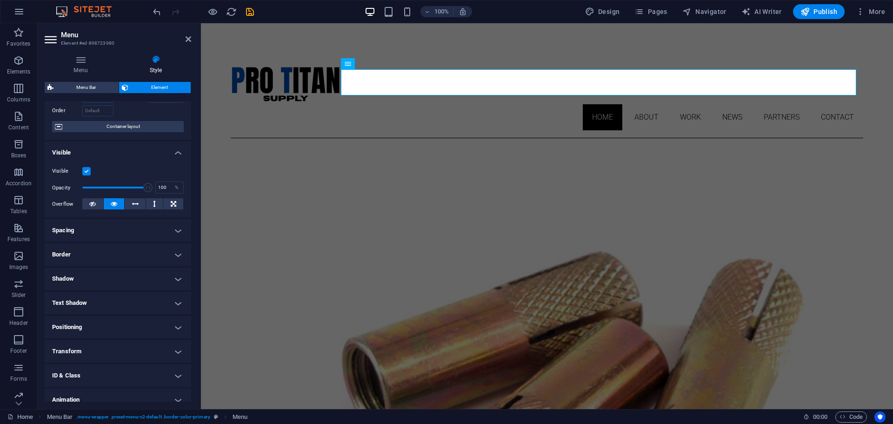
scroll to position [93, 0]
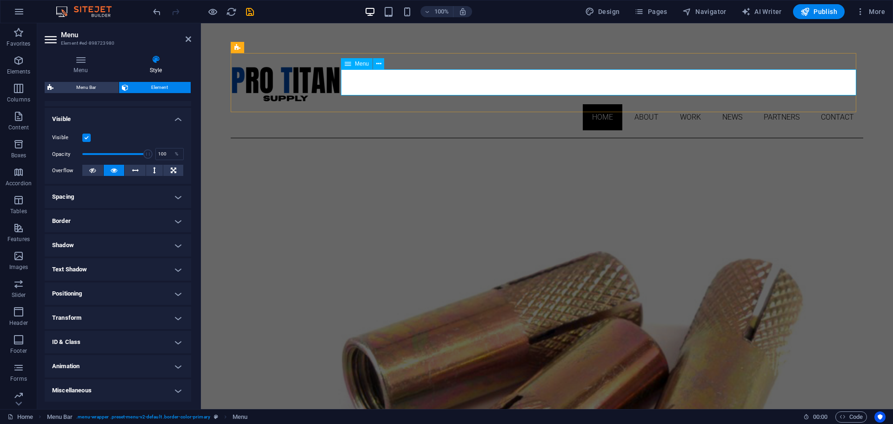
click at [628, 104] on nav "Home About Work News Partners Contact" at bounding box center [547, 117] width 633 height 26
click at [376, 62] on button at bounding box center [378, 63] width 11 height 11
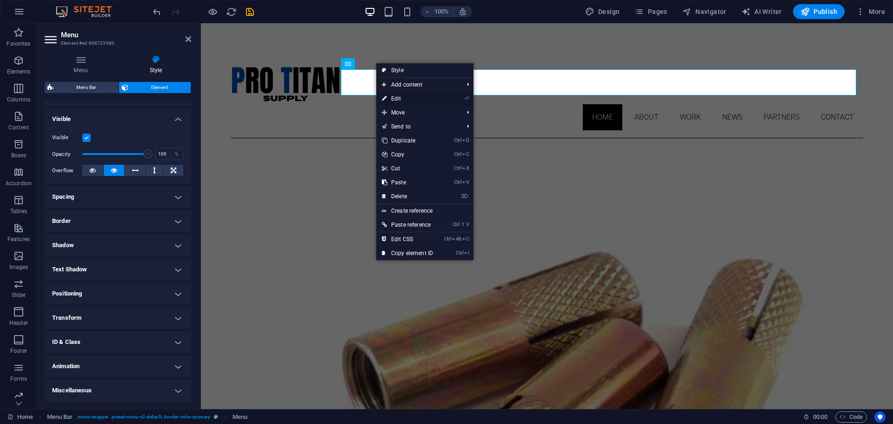
click at [391, 94] on link "⏎ Edit" at bounding box center [407, 99] width 62 height 14
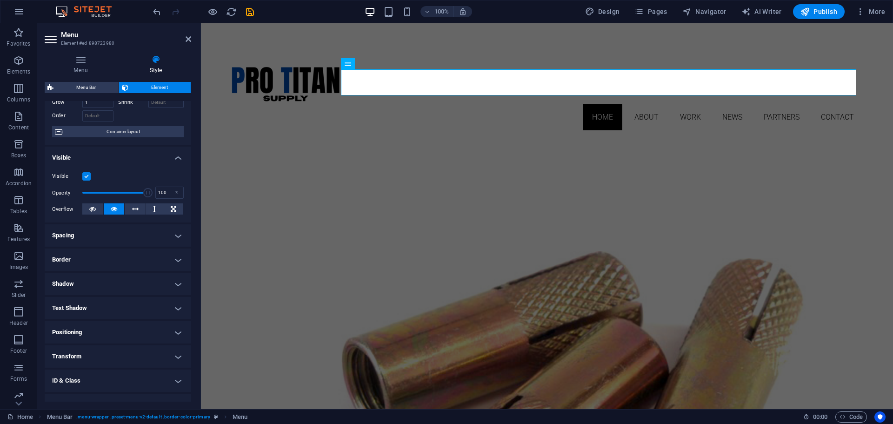
scroll to position [0, 0]
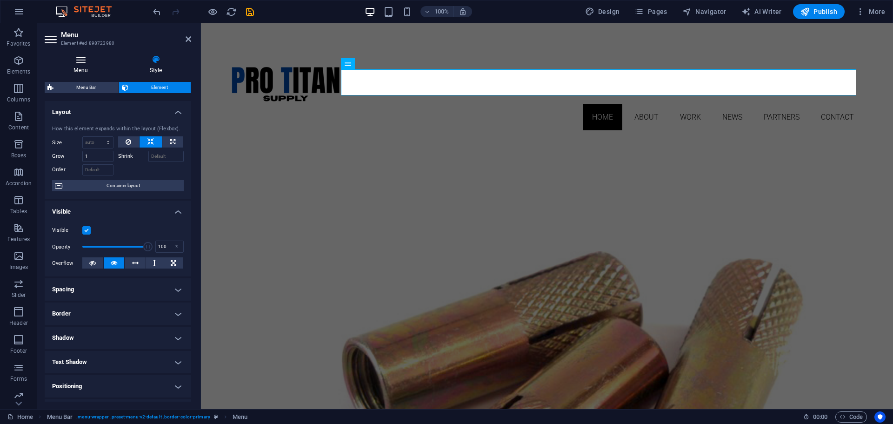
click at [87, 67] on h4 "Menu" at bounding box center [83, 65] width 76 height 20
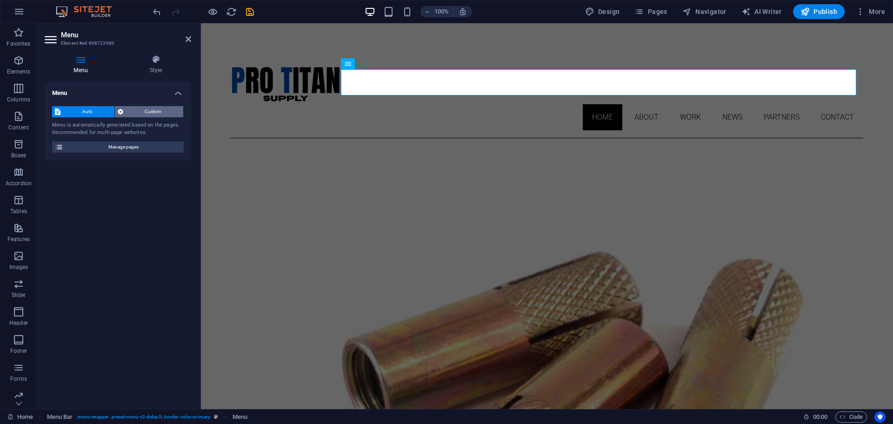
click at [160, 108] on span "Custom" at bounding box center [153, 111] width 55 height 11
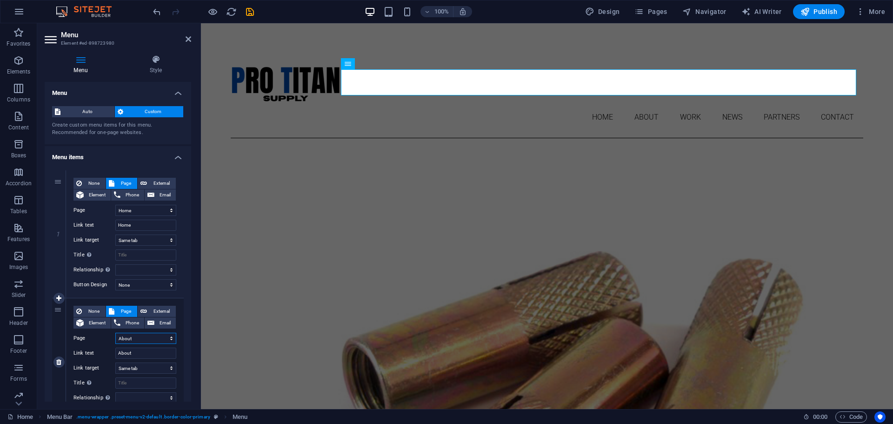
click at [143, 336] on select "Home About Work News Partners Contact Legal Notice Privacy" at bounding box center [145, 338] width 61 height 11
click at [144, 336] on select "Home About Work News Partners Contact Legal Notice Privacy" at bounding box center [145, 338] width 61 height 11
click at [139, 353] on input "About" at bounding box center [145, 353] width 61 height 11
click at [139, 339] on select "Home About Work News Partners Contact Legal Notice Privacy" at bounding box center [145, 338] width 61 height 11
click at [140, 341] on select "Home About Work News Partners Contact Legal Notice Privacy" at bounding box center [145, 338] width 61 height 11
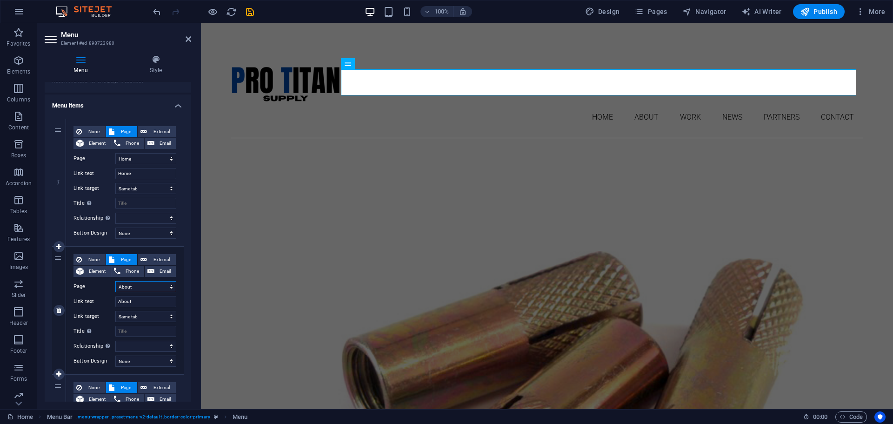
scroll to position [108, 0]
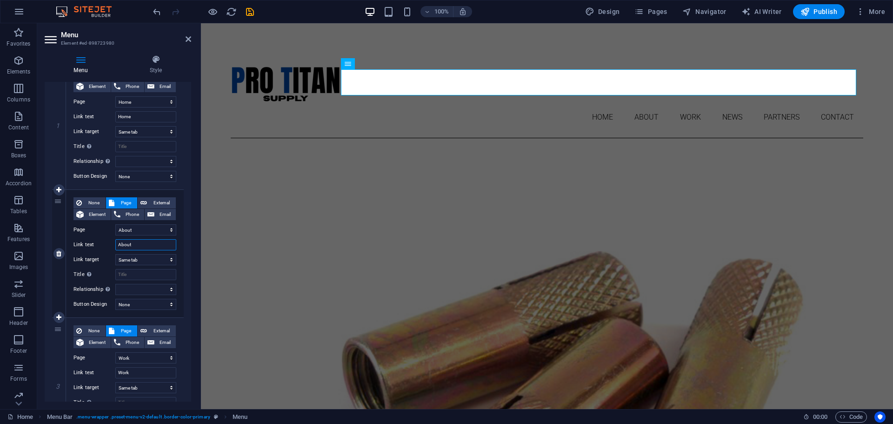
click at [146, 242] on input "About" at bounding box center [145, 244] width 61 height 11
type input "A"
select select
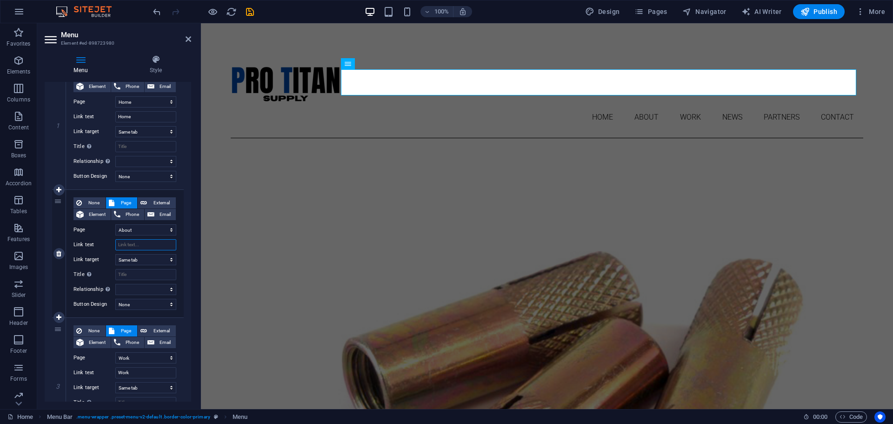
select select
type input "Shop"
select select
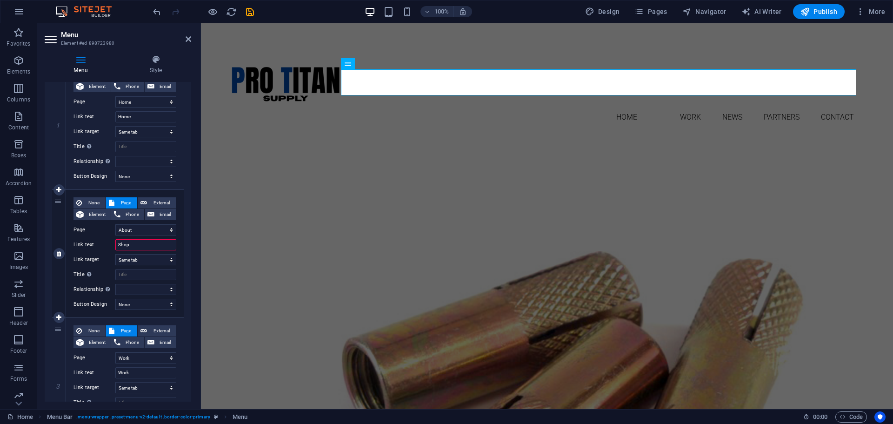
select select
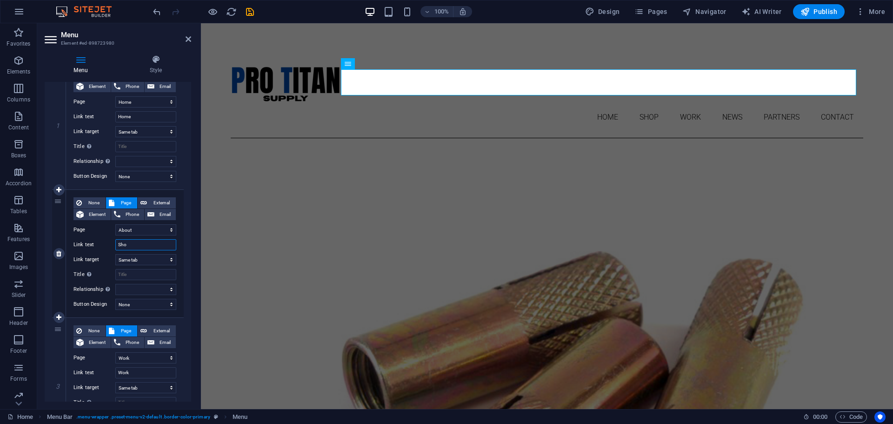
type input "Sh"
select select
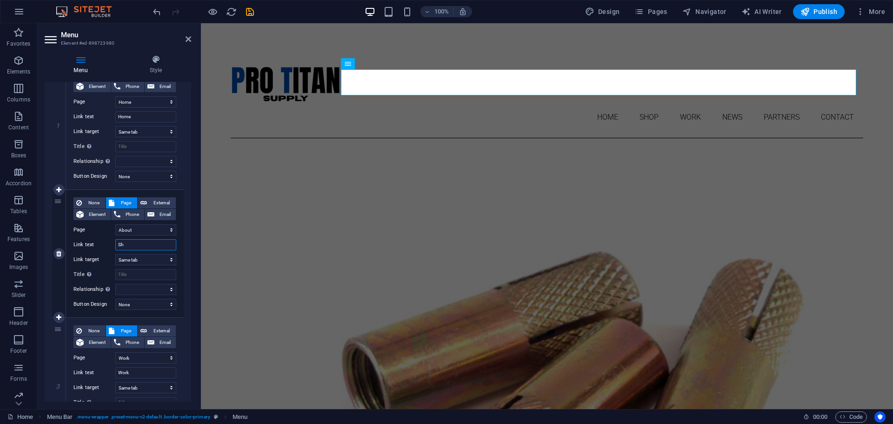
select select
type input "SHOP"
select select
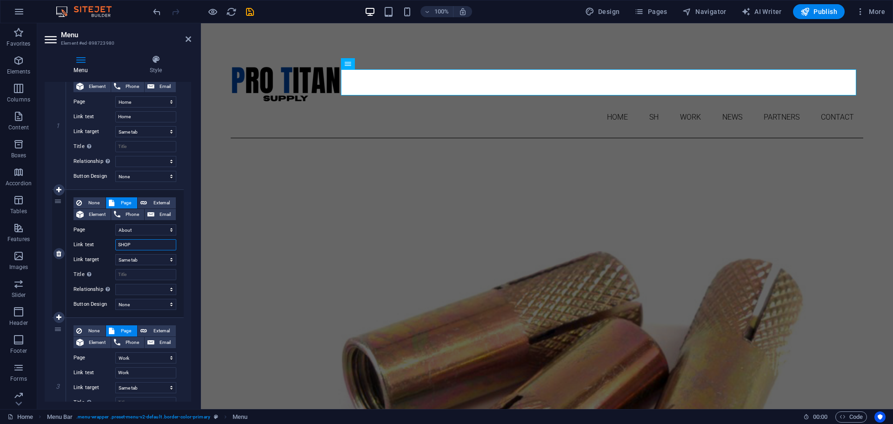
select select
type input "SHOP"
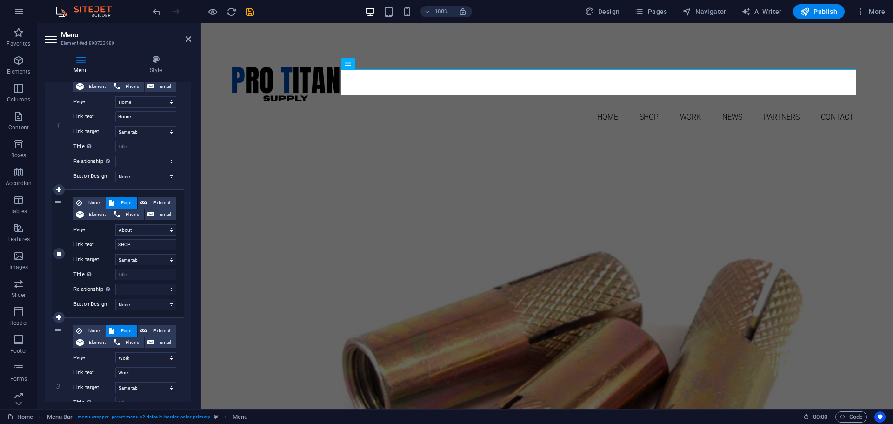
click at [97, 233] on label "Page" at bounding box center [95, 229] width 42 height 11
click at [115, 233] on select "Home About Work News Partners Contact Legal Notice Privacy" at bounding box center [145, 229] width 61 height 11
click at [160, 233] on select "Home About Work News Partners Contact Legal Notice Privacy" at bounding box center [145, 229] width 61 height 11
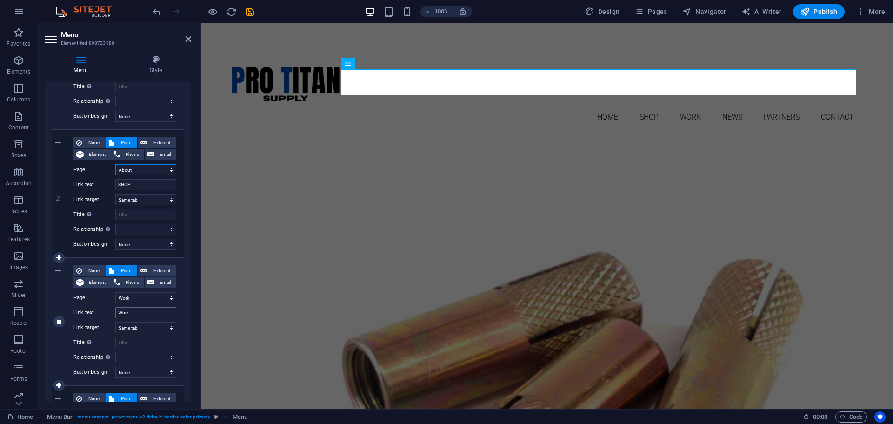
scroll to position [217, 0]
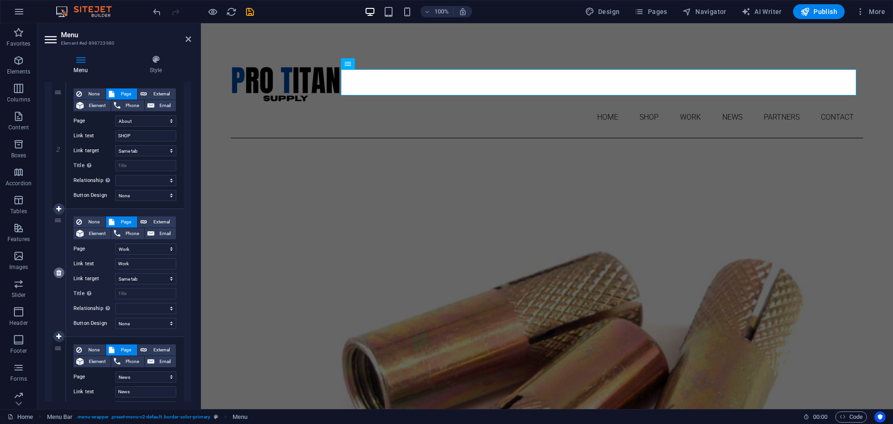
click at [60, 273] on icon at bounding box center [58, 272] width 5 height 7
select select
select select "3"
type input "News"
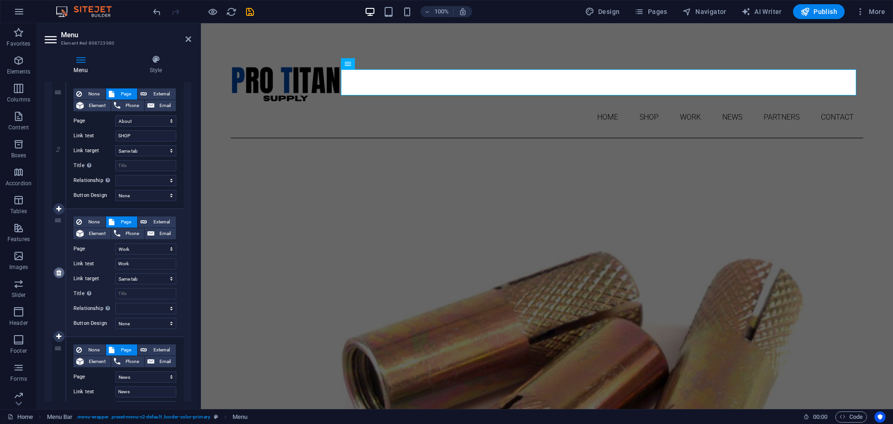
select select
select select "4"
type input "Partners"
select select
select select "5"
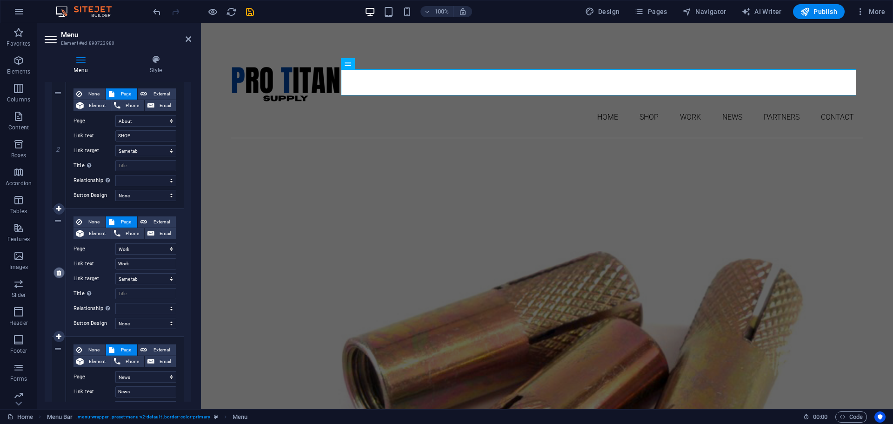
type input "Contact"
select select
click at [60, 272] on icon at bounding box center [58, 272] width 5 height 7
select select
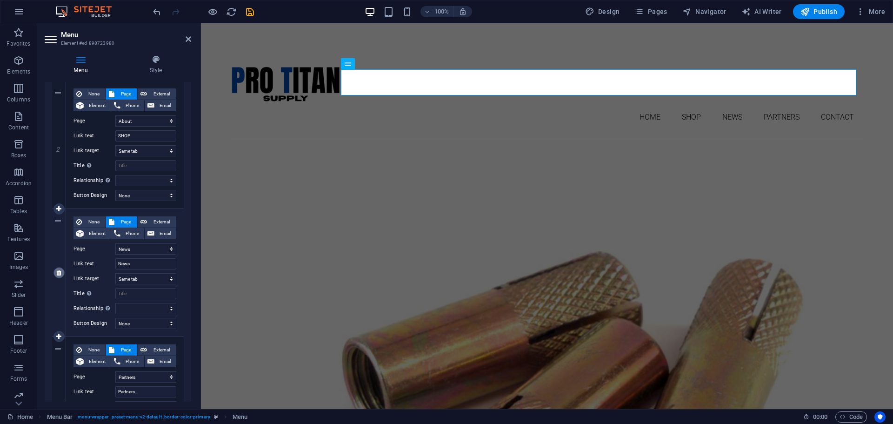
select select "4"
type input "Partners"
select select
select select "5"
type input "Contact"
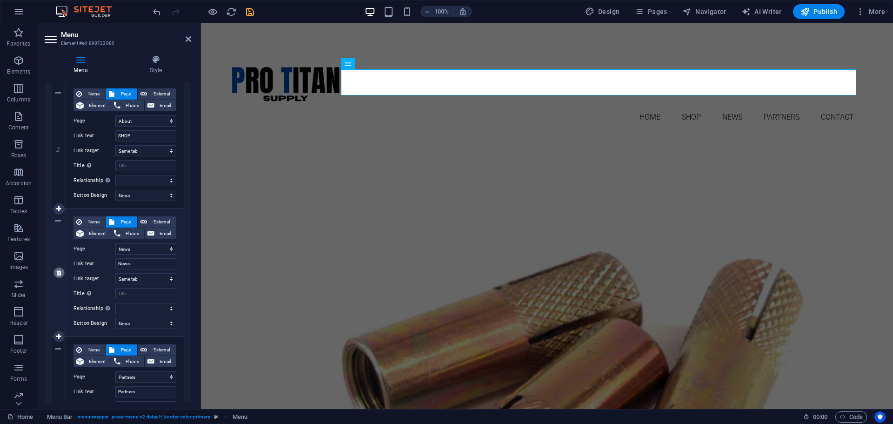
select select
click at [58, 272] on icon at bounding box center [58, 272] width 5 height 7
select select
select select "5"
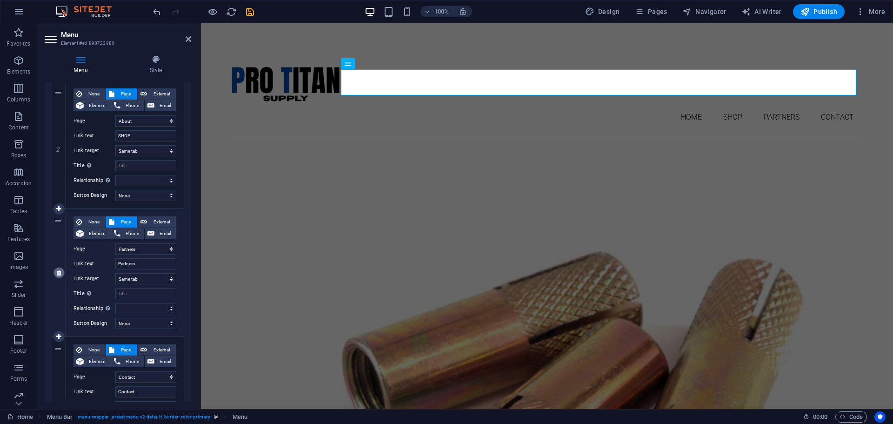
type input "Contact"
select select
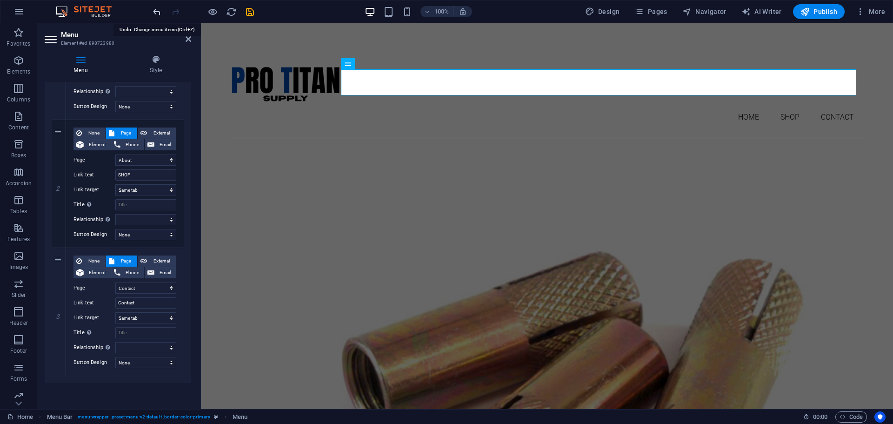
click at [161, 12] on icon "undo" at bounding box center [157, 12] width 11 height 11
select select
select select "4"
type input "Partners"
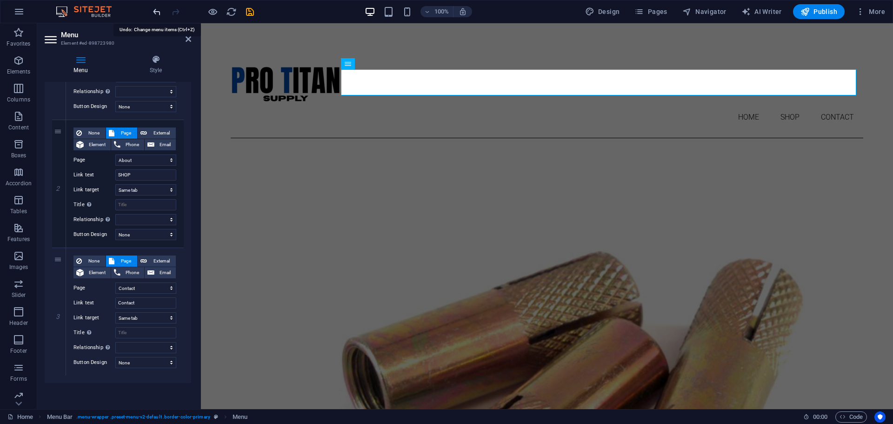
select select
select select "5"
select select
click at [151, 301] on input "Partners" at bounding box center [145, 302] width 61 height 11
type input "P"
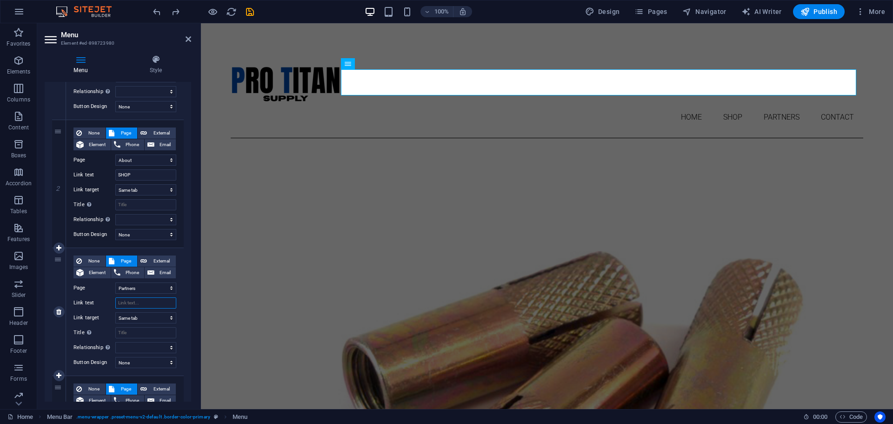
select select
type input "Ab"
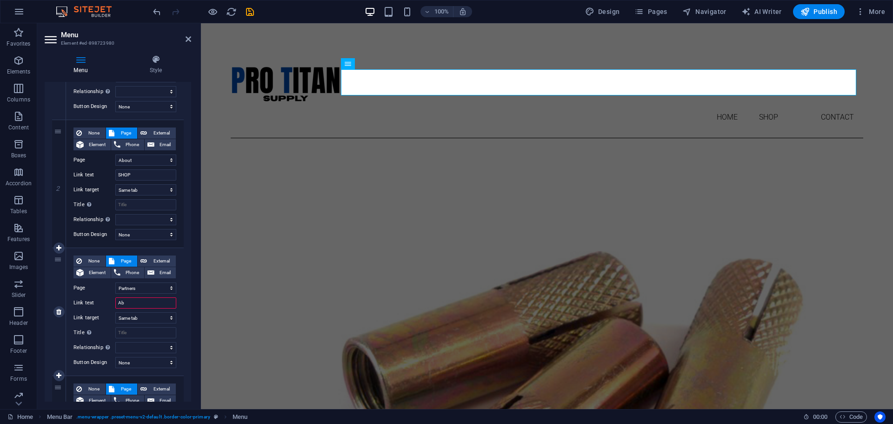
select select
type input "About"
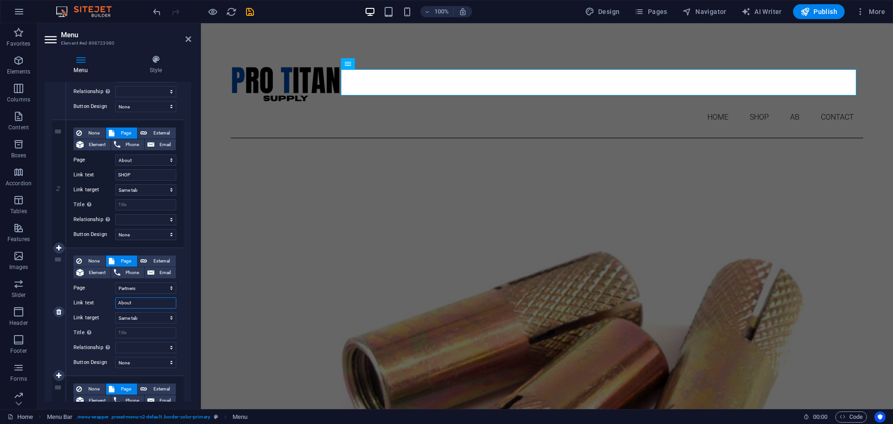
select select
type input "About"
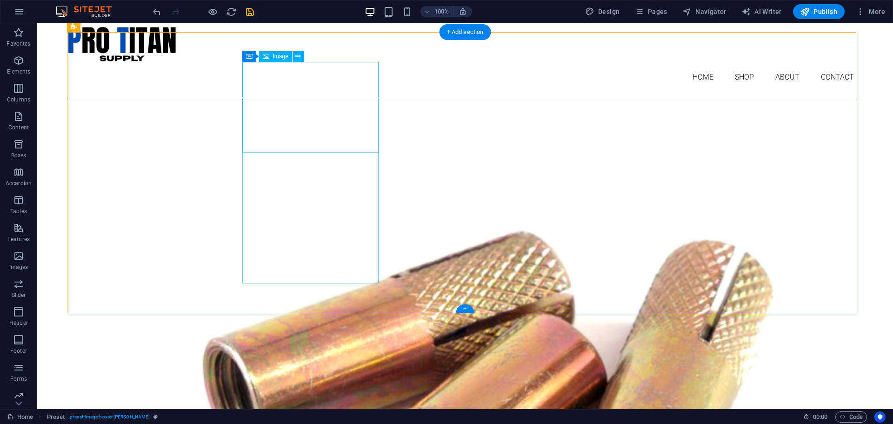
scroll to position [0, 0]
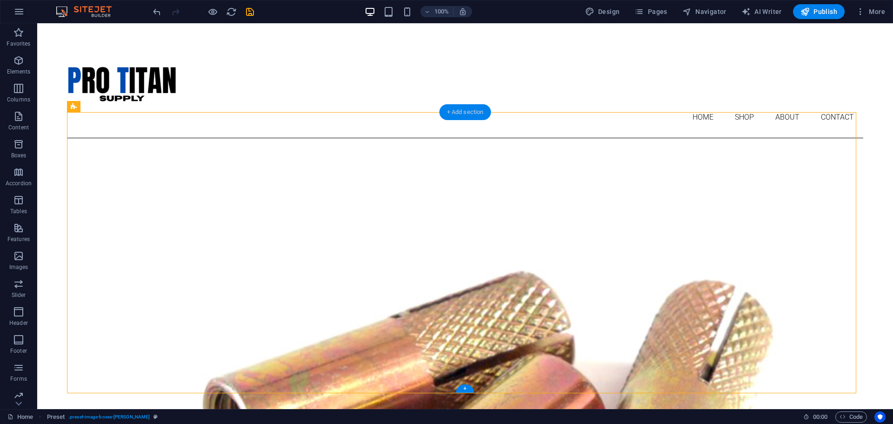
click at [470, 108] on div "+ Add section" at bounding box center [466, 112] width 52 height 16
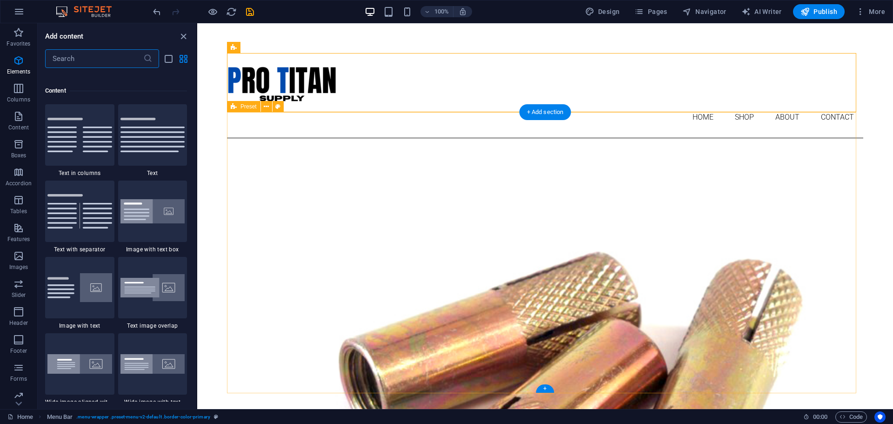
scroll to position [1628, 0]
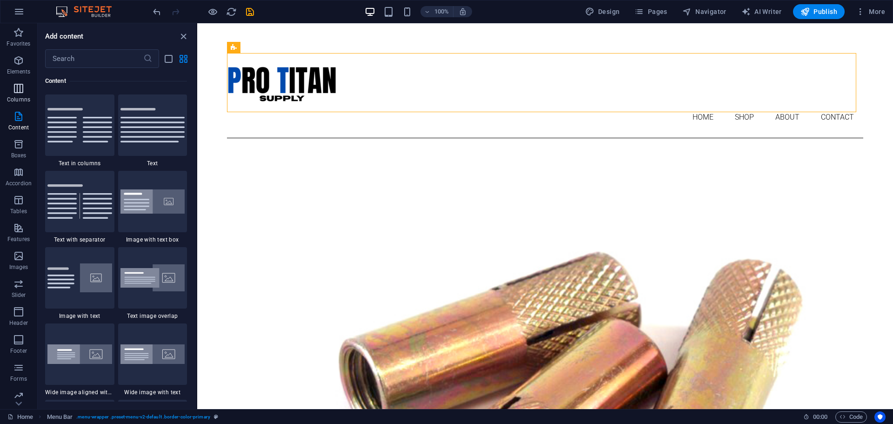
click at [19, 92] on icon "button" at bounding box center [18, 88] width 11 height 11
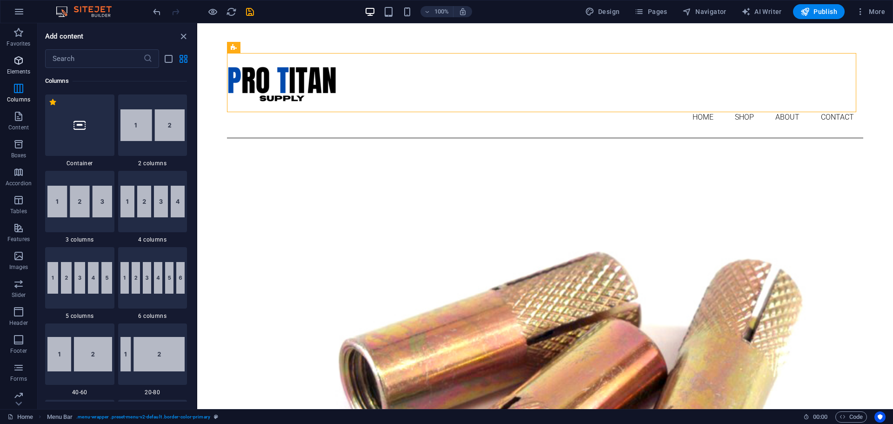
click at [24, 70] on p "Elements" at bounding box center [19, 71] width 24 height 7
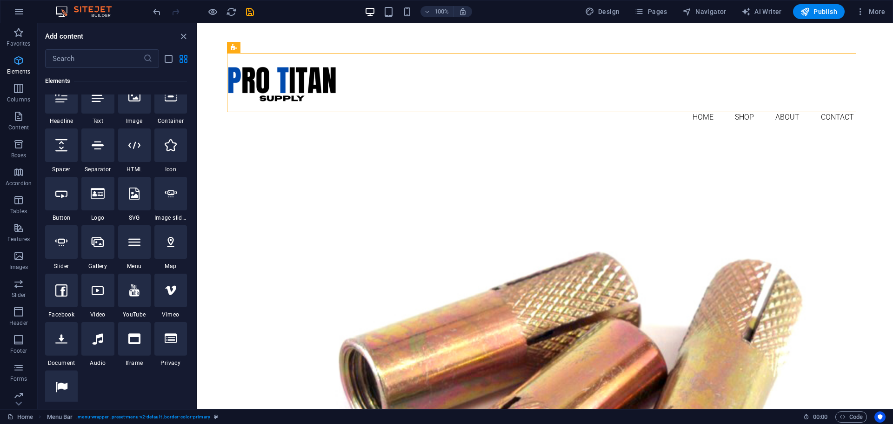
scroll to position [99, 0]
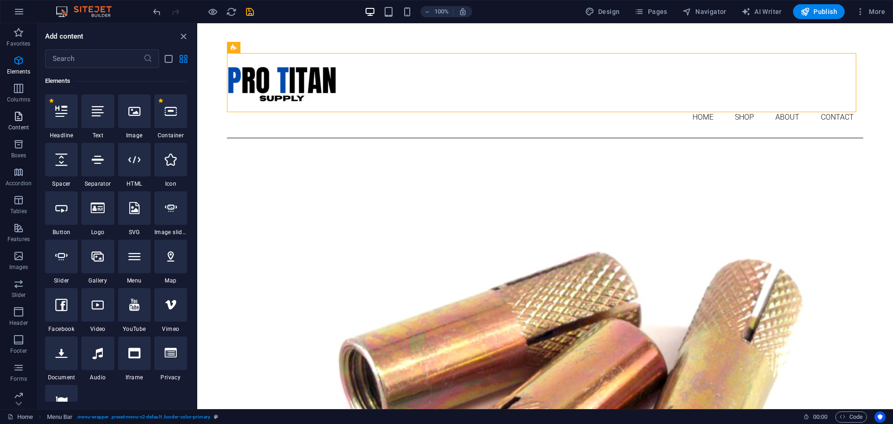
click at [19, 114] on icon "button" at bounding box center [18, 116] width 11 height 11
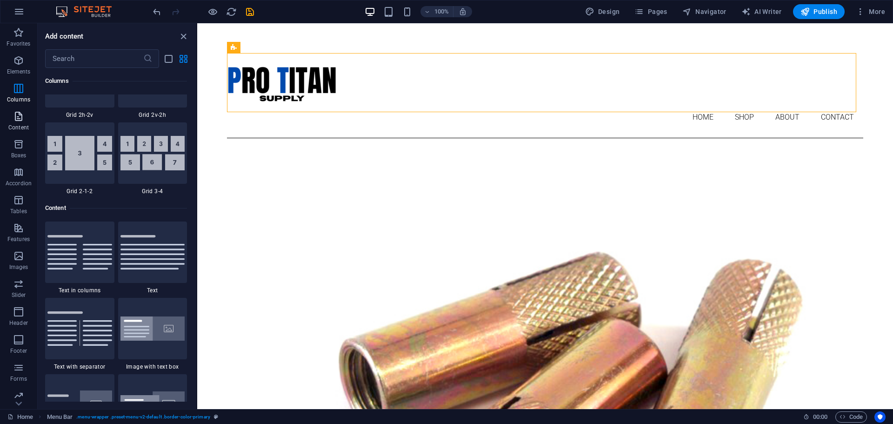
scroll to position [1628, 0]
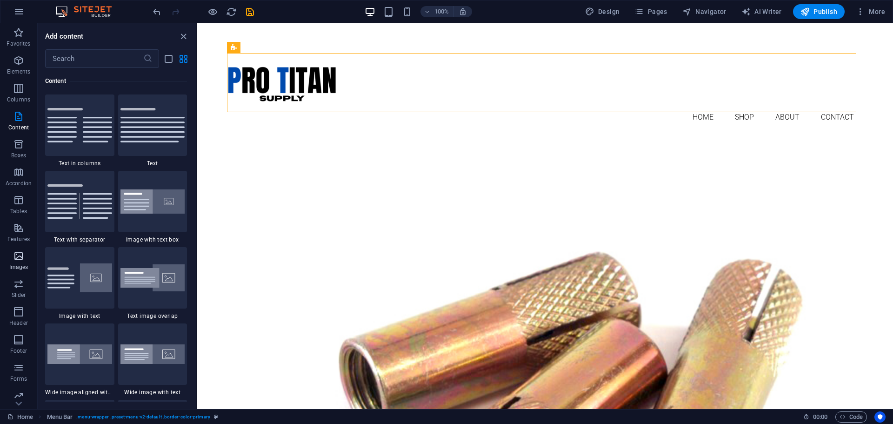
click at [20, 256] on icon "button" at bounding box center [18, 255] width 11 height 11
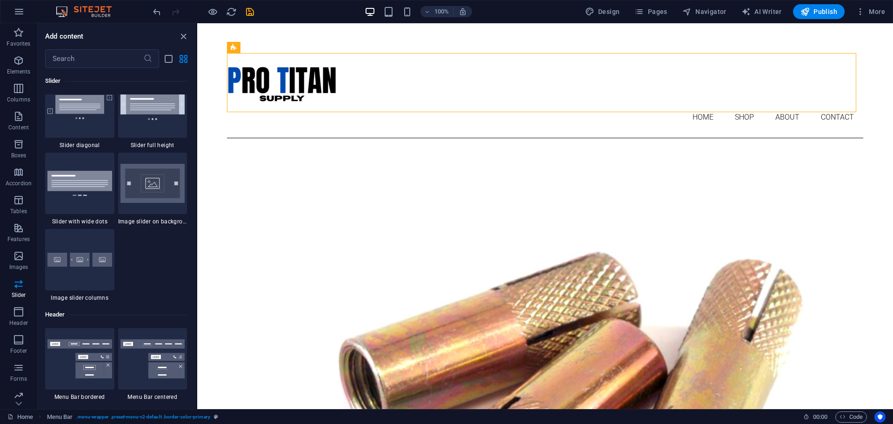
scroll to position [5153, 0]
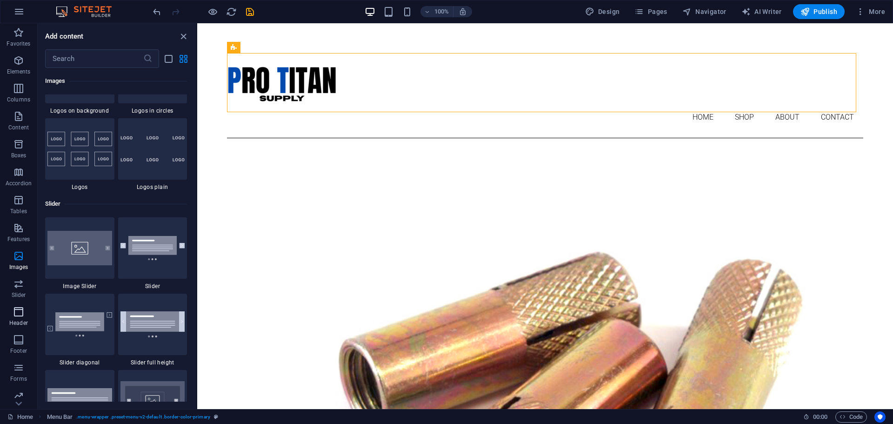
click at [15, 316] on icon "button" at bounding box center [18, 311] width 11 height 11
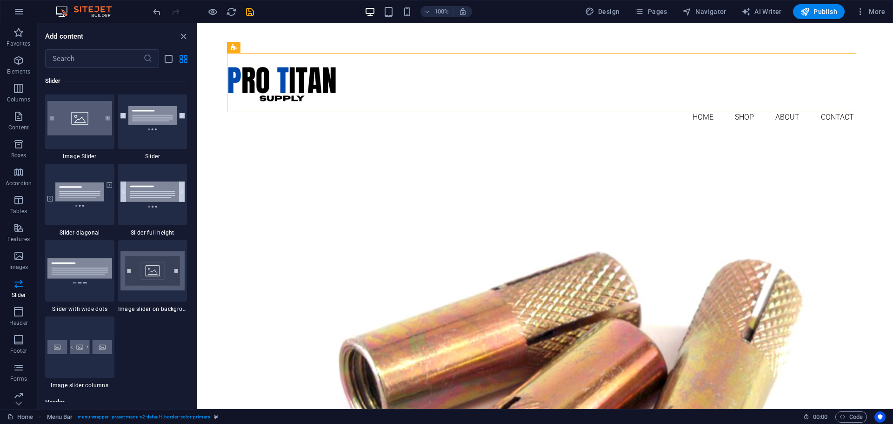
scroll to position [5278, 0]
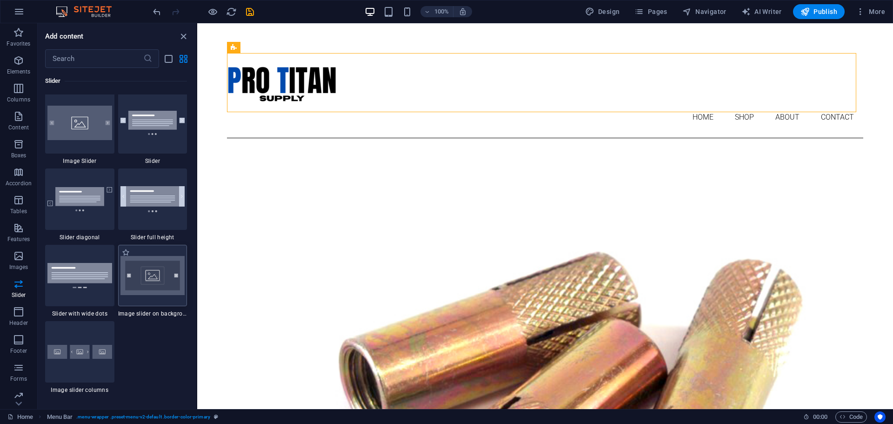
click at [146, 281] on img at bounding box center [153, 275] width 65 height 39
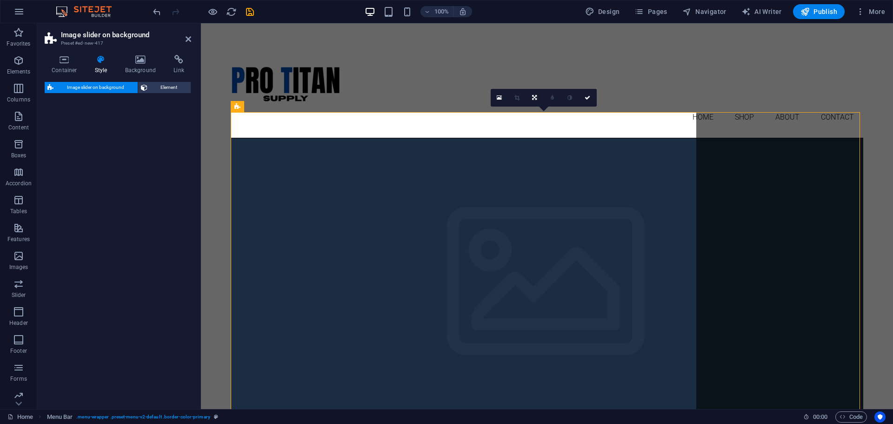
select select "rem"
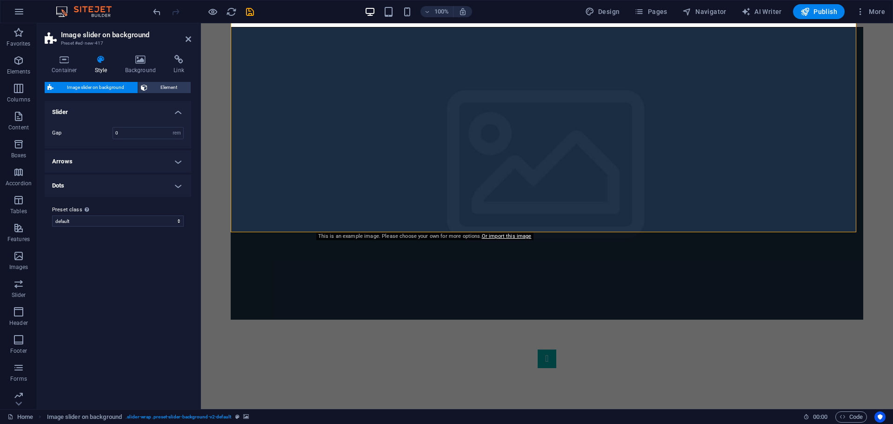
scroll to position [108, 0]
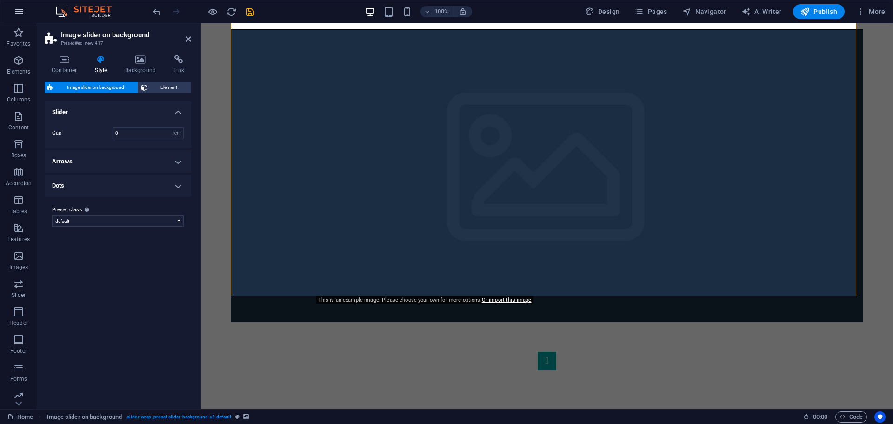
click at [18, 11] on icon "button" at bounding box center [18, 11] width 11 height 11
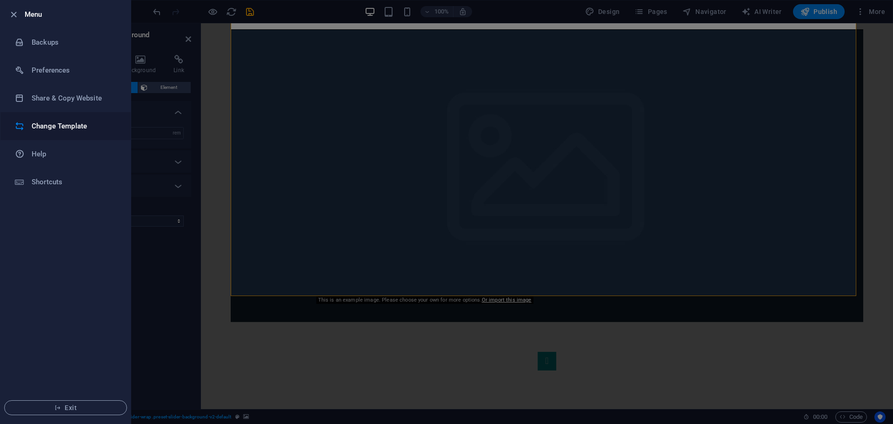
click at [45, 126] on h6 "Change Template" at bounding box center [75, 126] width 86 height 11
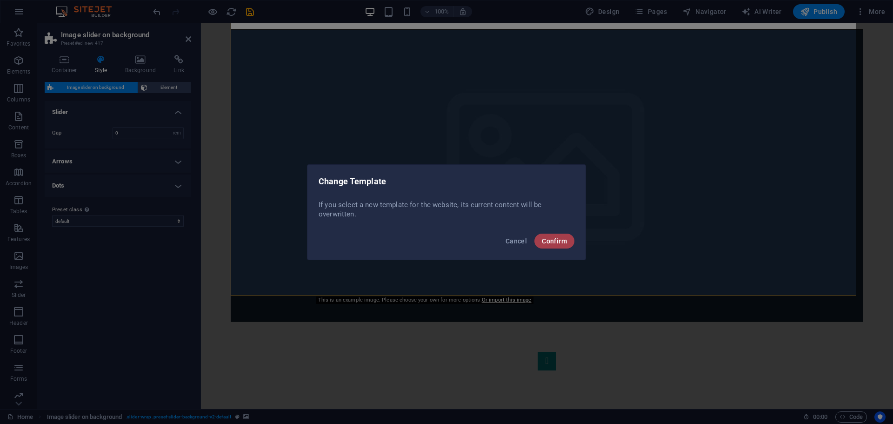
click at [558, 240] on span "Confirm" at bounding box center [554, 240] width 25 height 7
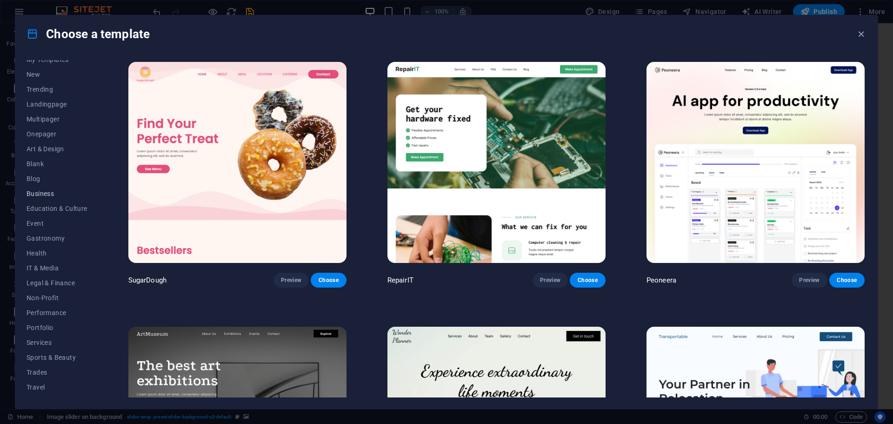
scroll to position [35, 0]
click at [859, 33] on icon "button" at bounding box center [861, 34] width 11 height 11
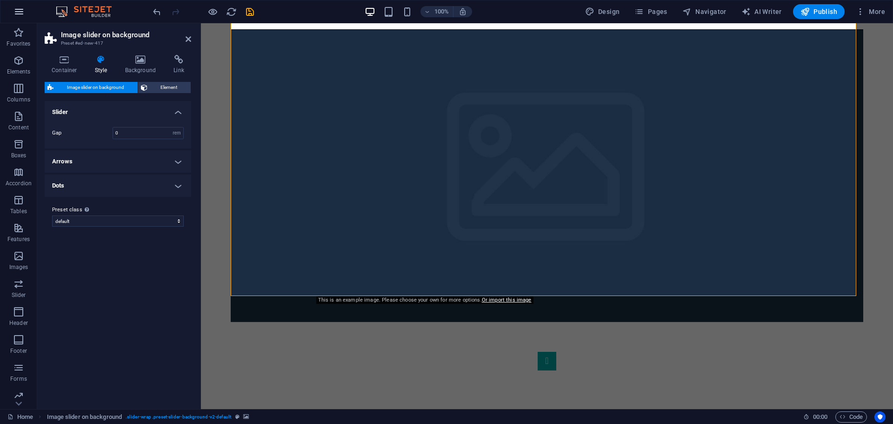
click at [17, 15] on icon "button" at bounding box center [18, 11] width 11 height 11
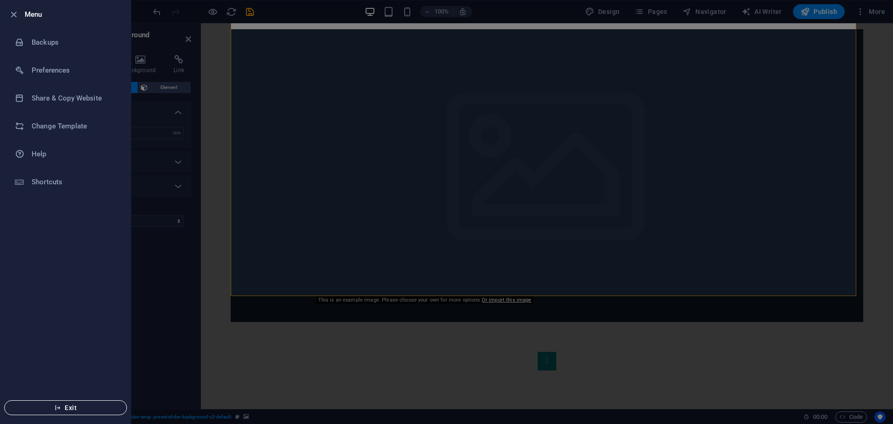
click at [66, 411] on button "Exit" at bounding box center [65, 407] width 123 height 15
